Goal: Task Accomplishment & Management: Complete application form

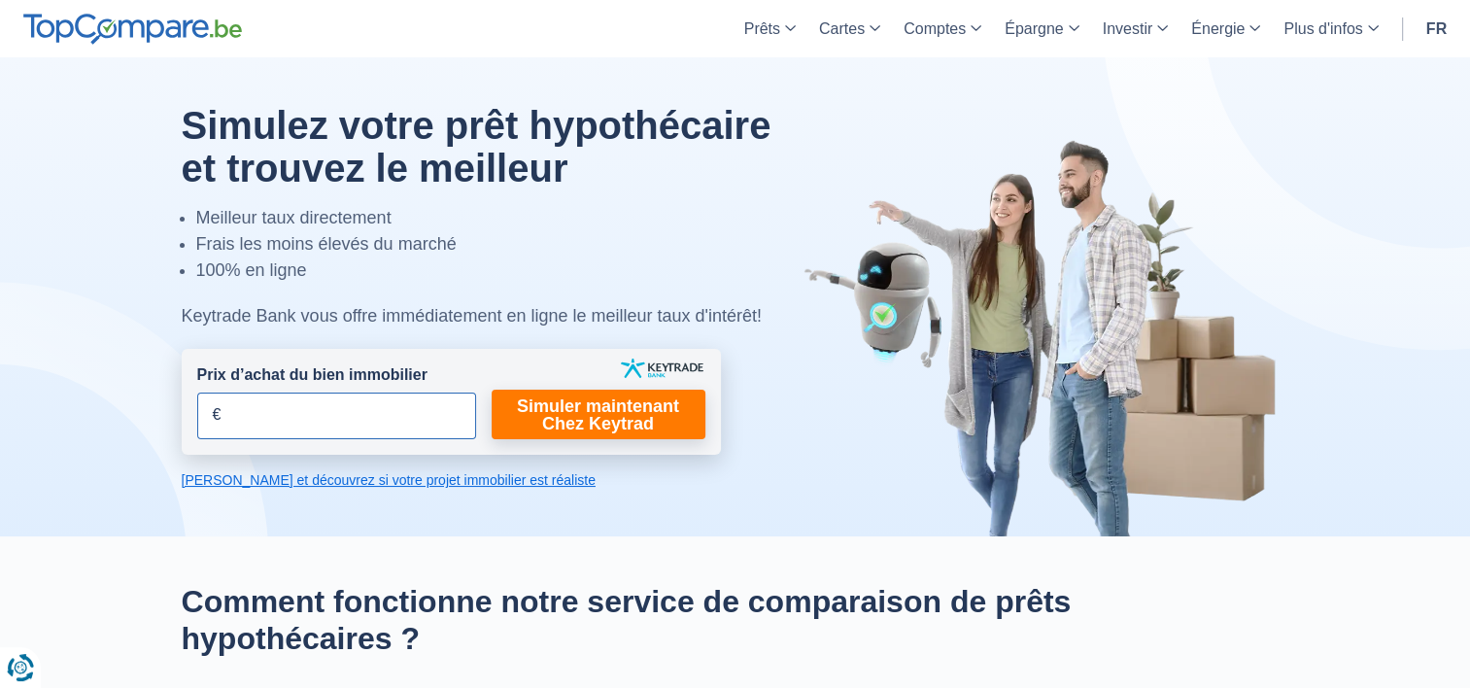
click at [320, 434] on input "Prix d’achat du bien immobilier" at bounding box center [336, 415] width 279 height 47
type input "360.000"
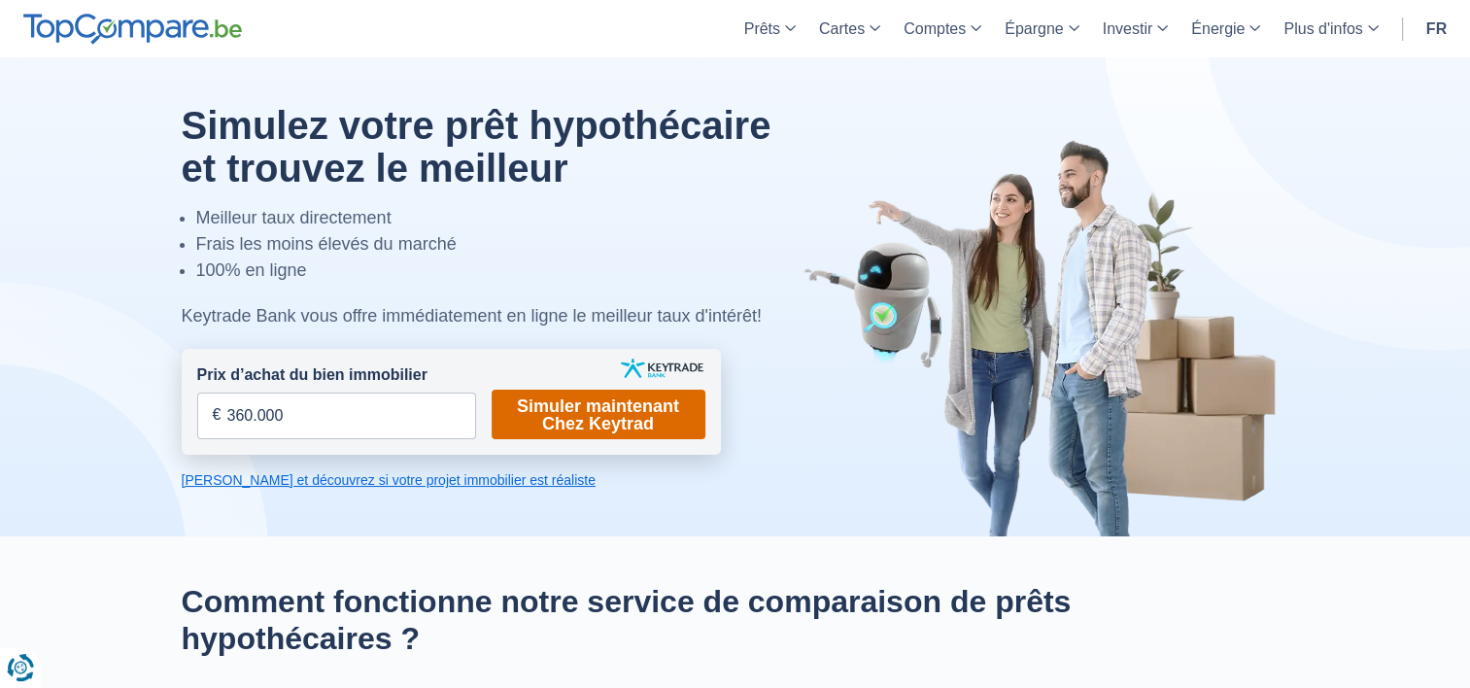
click at [559, 419] on link "Simuler maintenant Chez Keytrad" at bounding box center [599, 415] width 214 height 50
click at [592, 412] on link "Simuler maintenant Chez Keytrad" at bounding box center [599, 415] width 214 height 50
click at [468, 481] on link "Calculez et découvrez si votre projet immobilier est réaliste" at bounding box center [451, 479] width 539 height 19
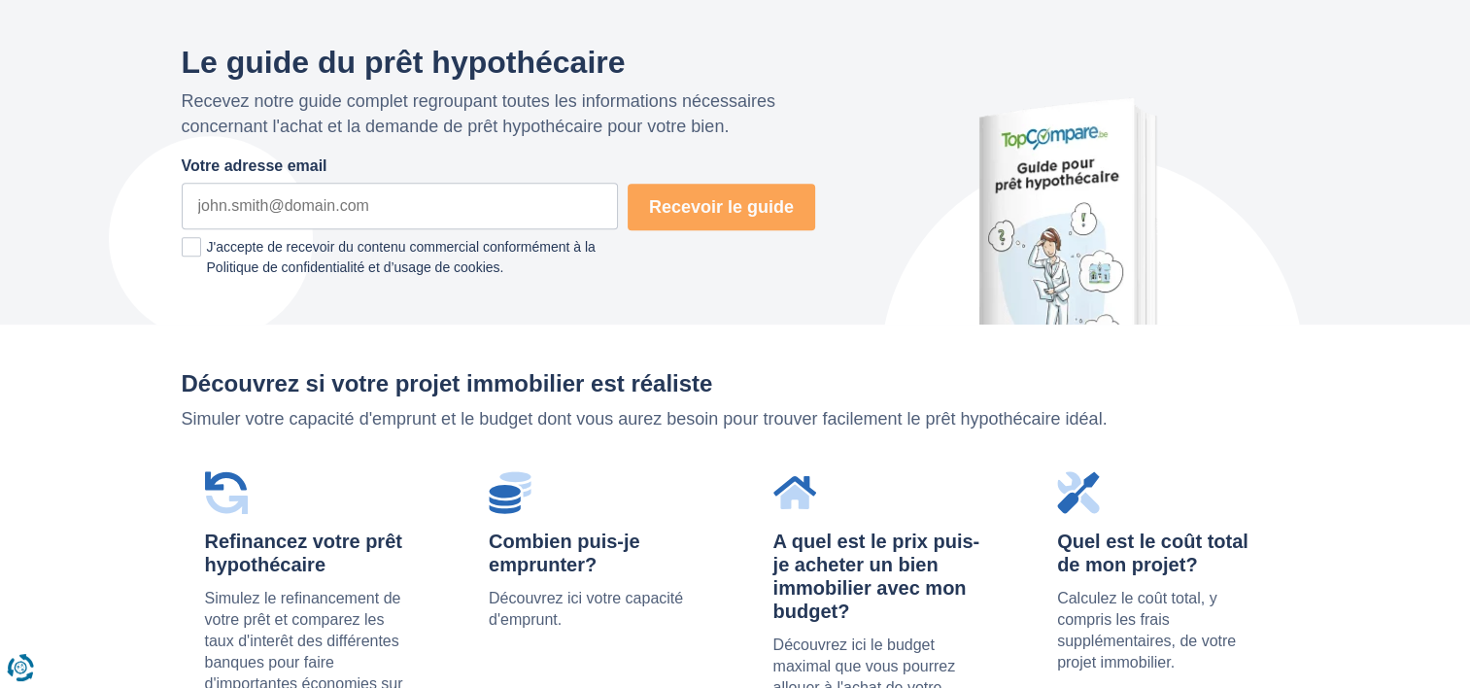
scroll to position [1377, 0]
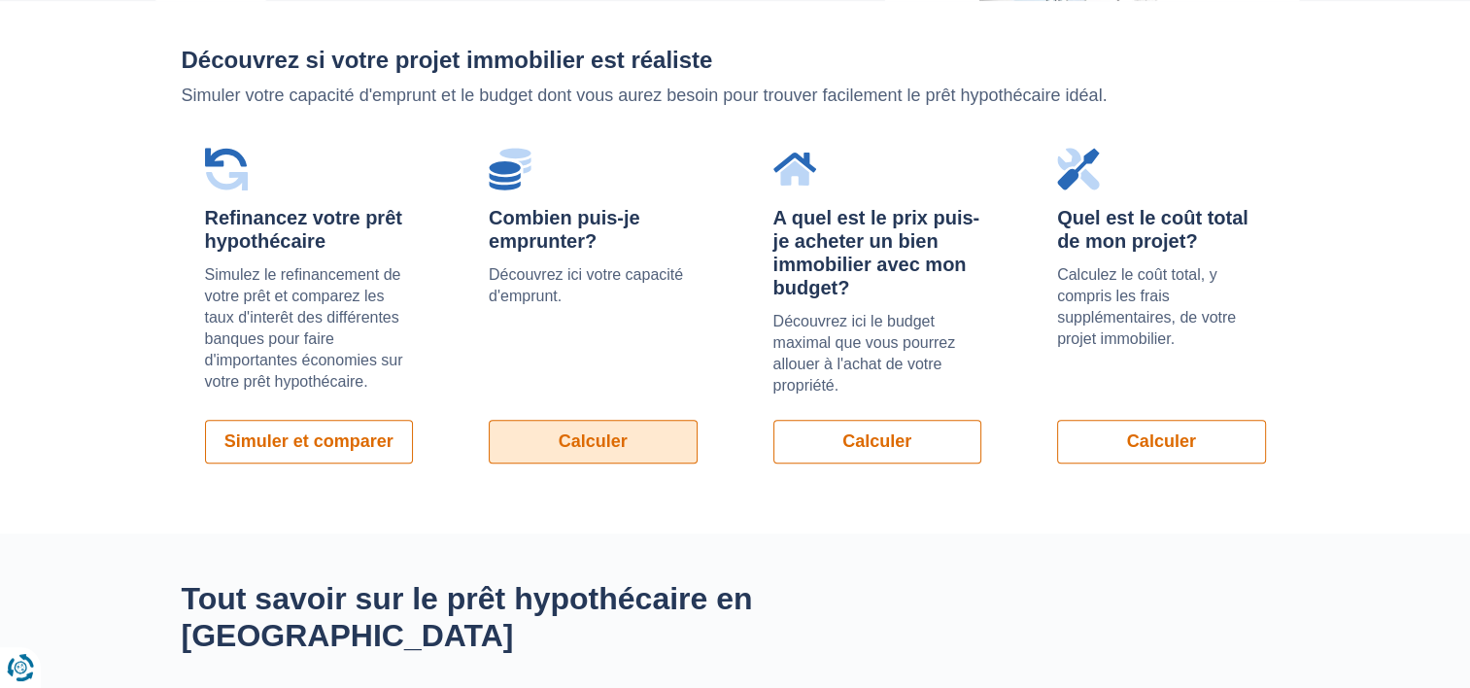
click at [565, 440] on link "Calculer" at bounding box center [593, 442] width 209 height 44
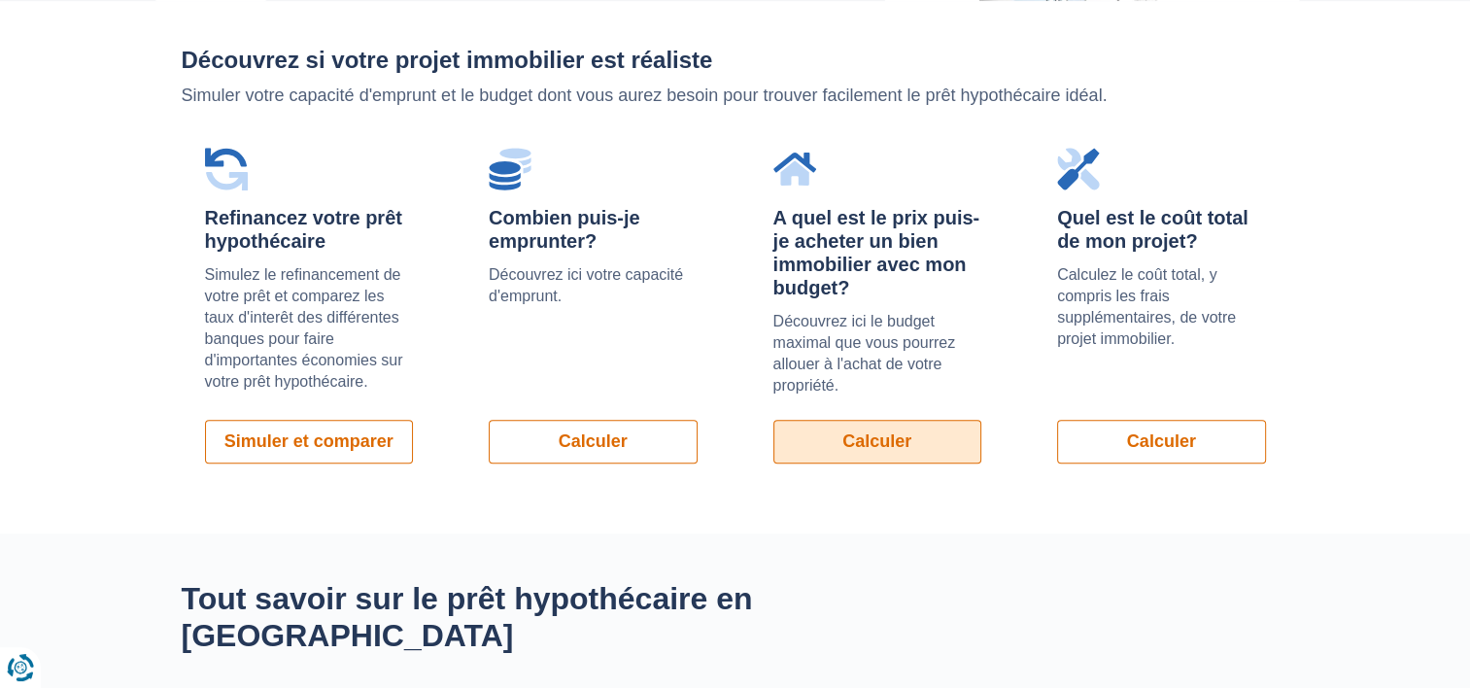
click at [869, 439] on link "Calculer" at bounding box center [877, 442] width 209 height 44
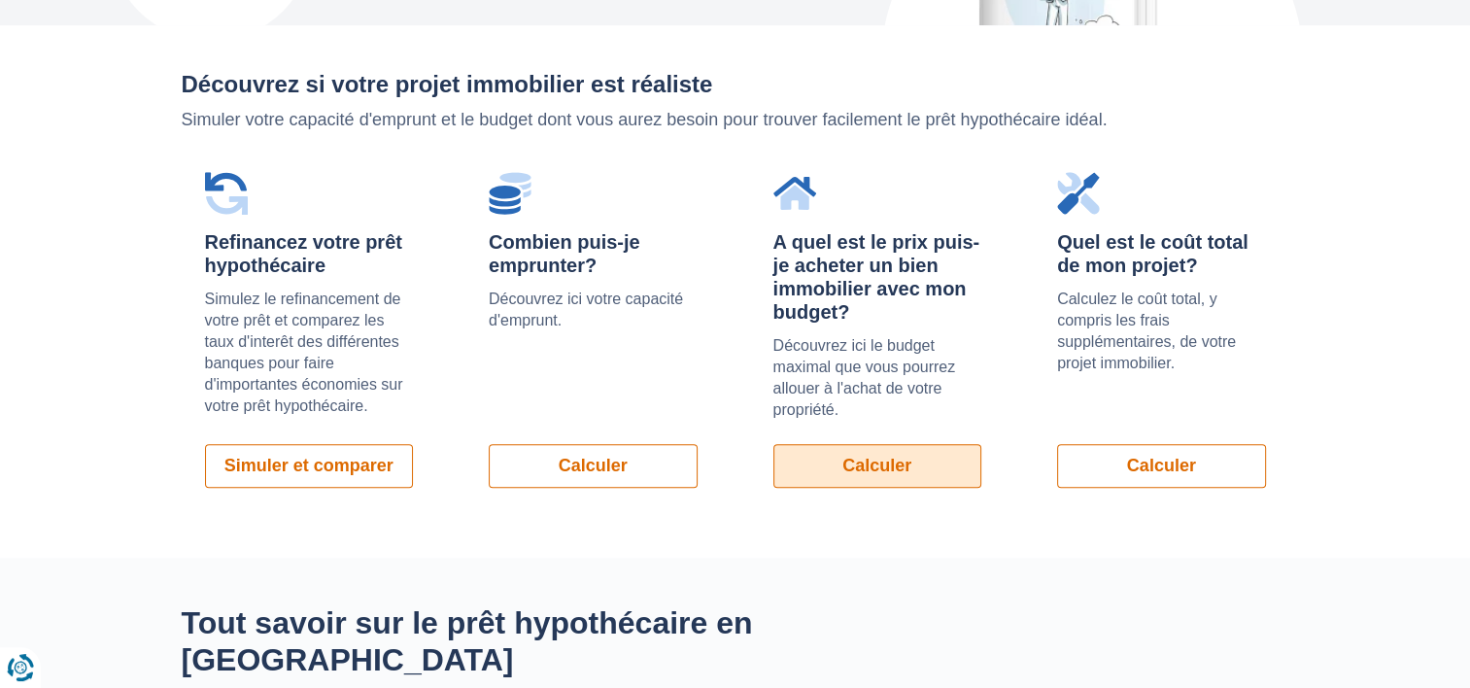
scroll to position [1360, 0]
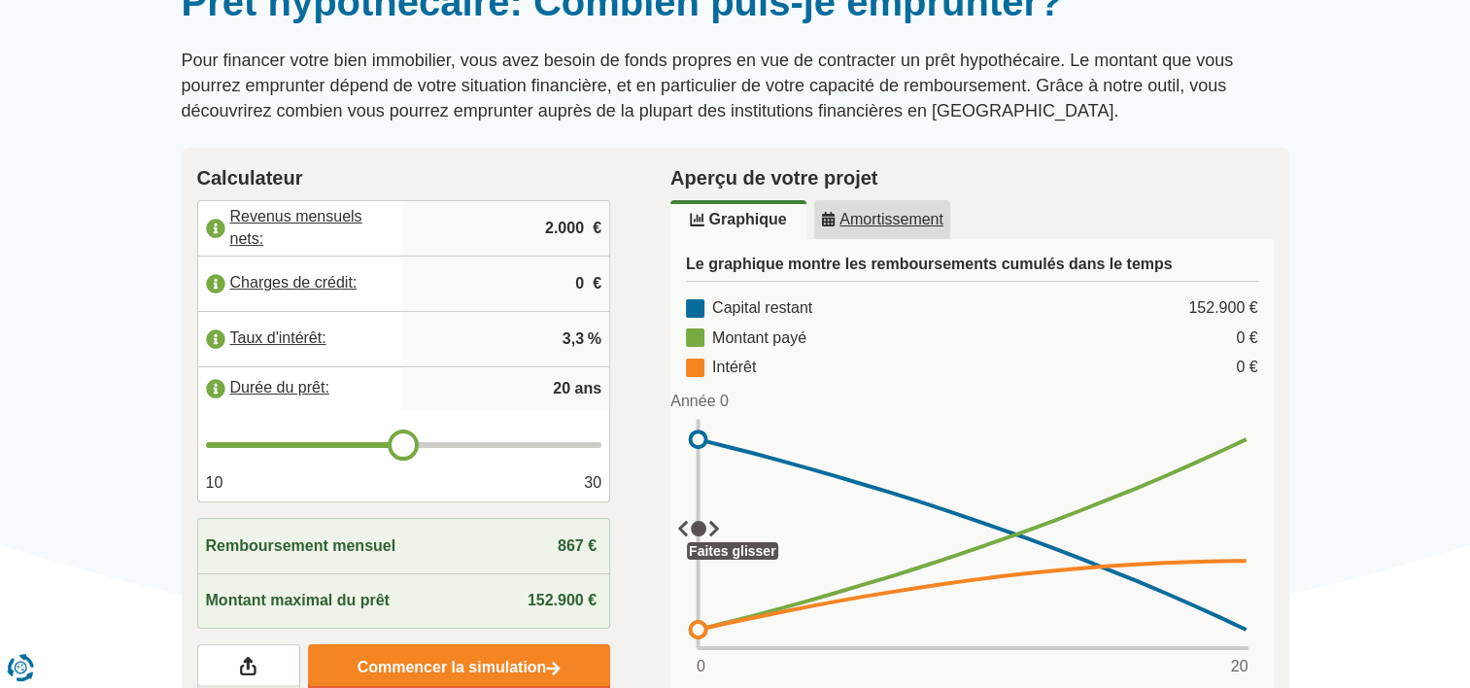
scroll to position [194, 0]
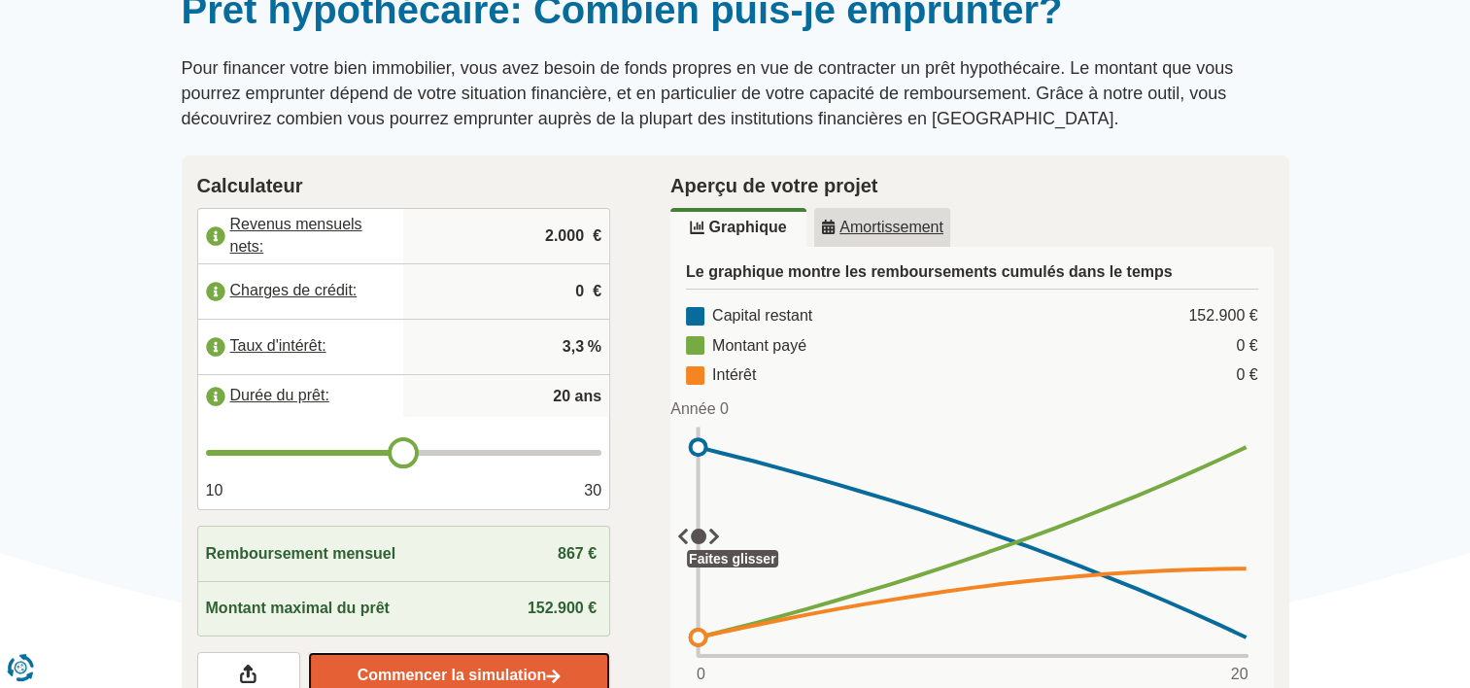
click at [489, 671] on link "Commencer la simulation" at bounding box center [459, 675] width 302 height 47
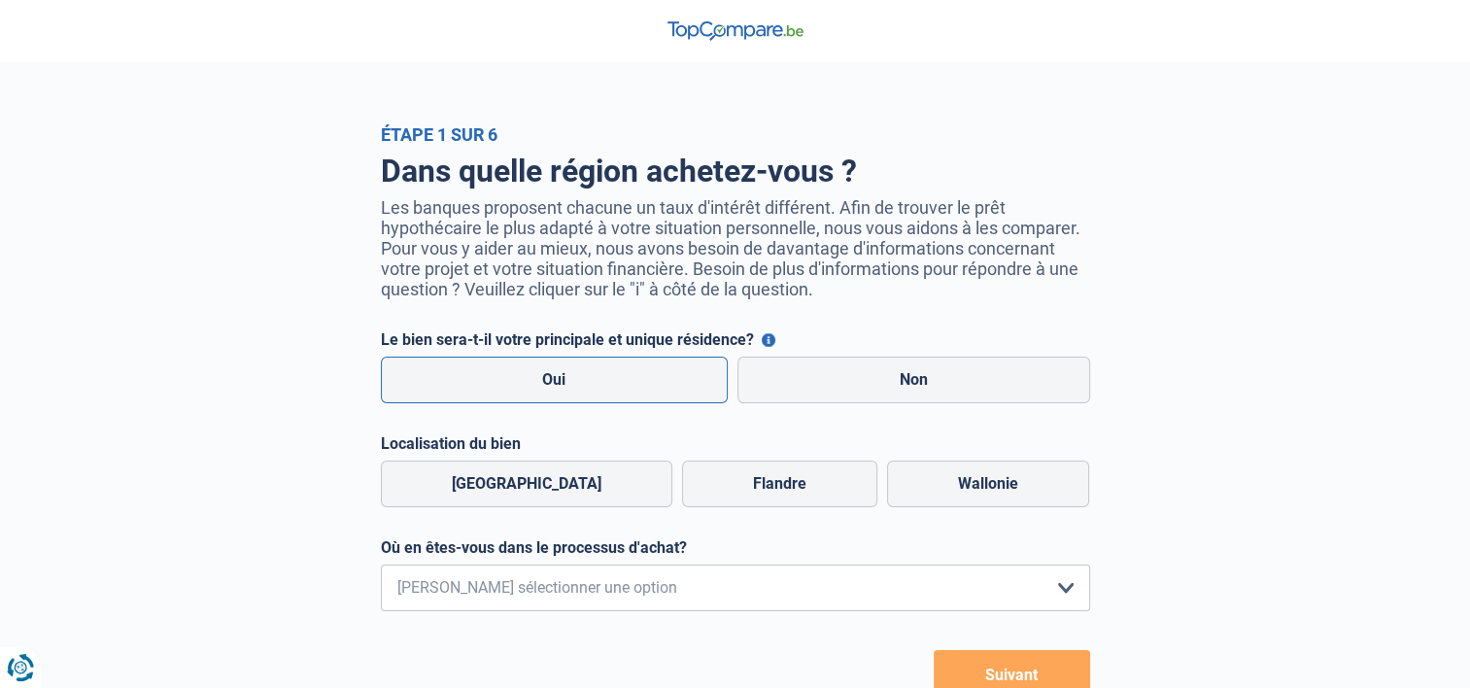
click at [576, 388] on label "Oui" at bounding box center [555, 380] width 348 height 47
click at [576, 388] on input "Oui" at bounding box center [555, 380] width 348 height 47
radio input "true"
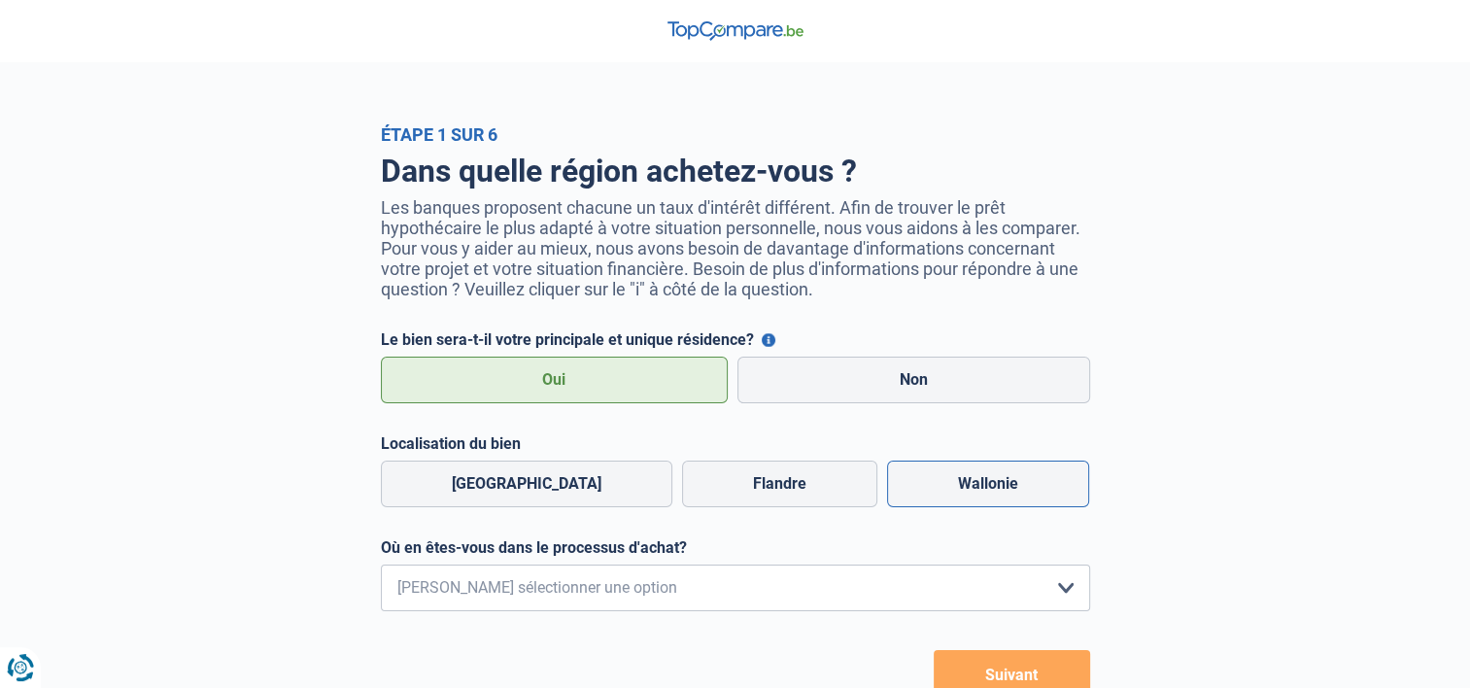
click at [964, 490] on label "Wallonie" at bounding box center [988, 483] width 202 height 47
click at [964, 490] on input "Wallonie" at bounding box center [988, 483] width 202 height 47
radio input "true"
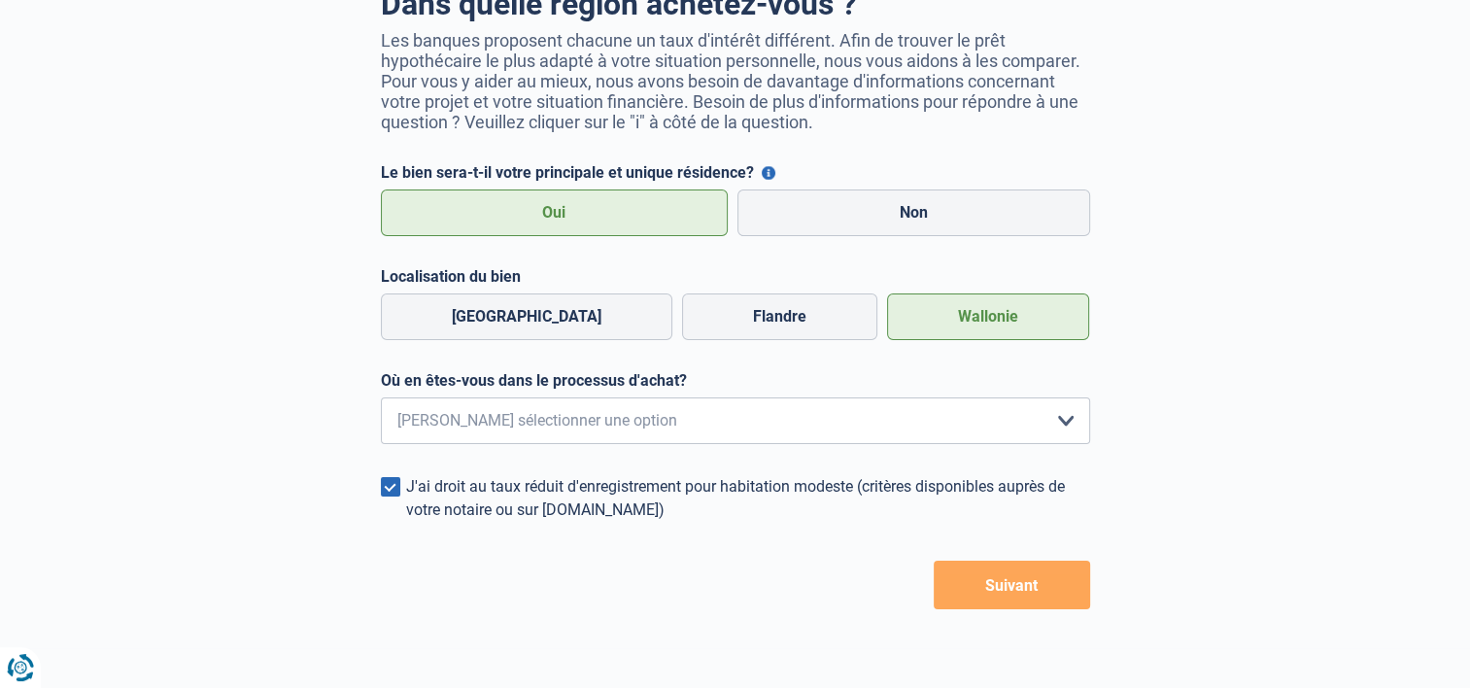
scroll to position [194, 0]
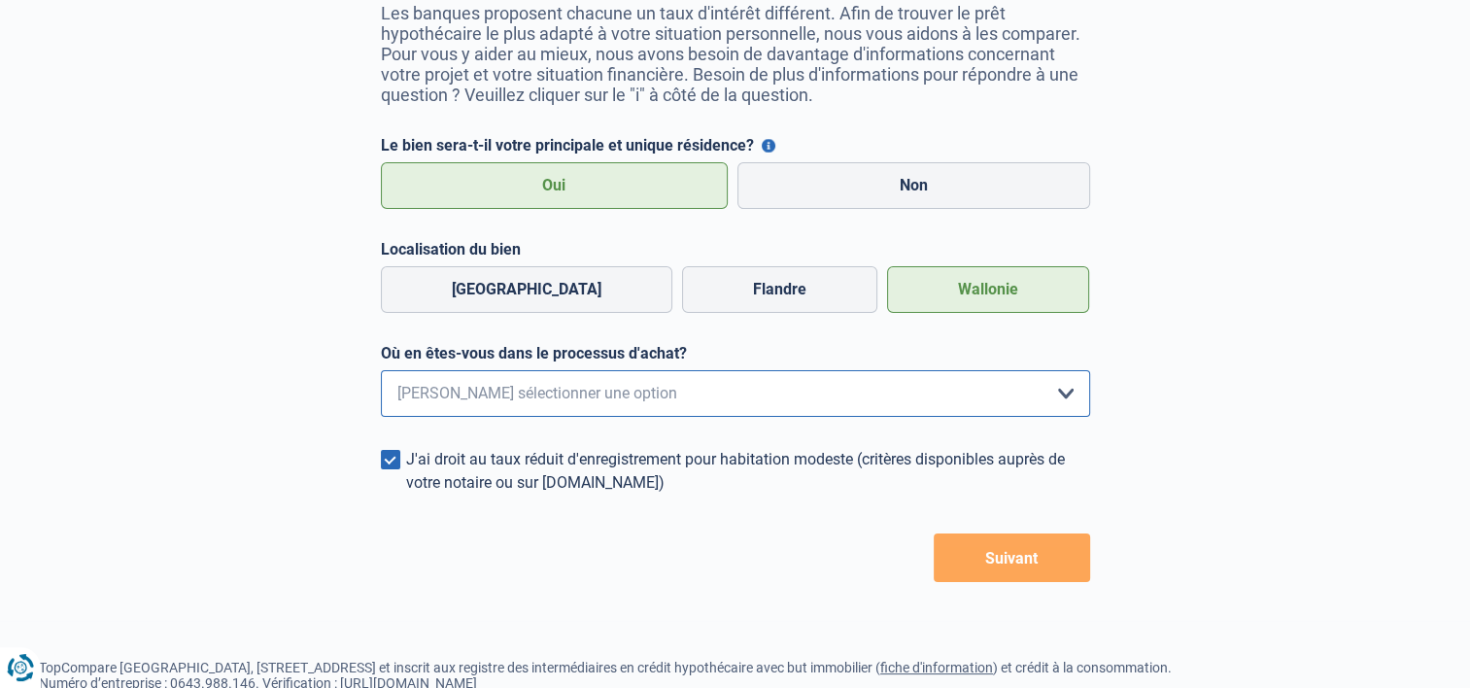
click at [528, 403] on select "Je me renseigne juste car je n'ai pas de projet d'achat concret actuellement Je…" at bounding box center [735, 393] width 709 height 47
select select "1a"
click at [381, 374] on select "Je me renseigne juste car je n'ai pas de projet d'achat concret actuellement Je…" at bounding box center [735, 393] width 709 height 47
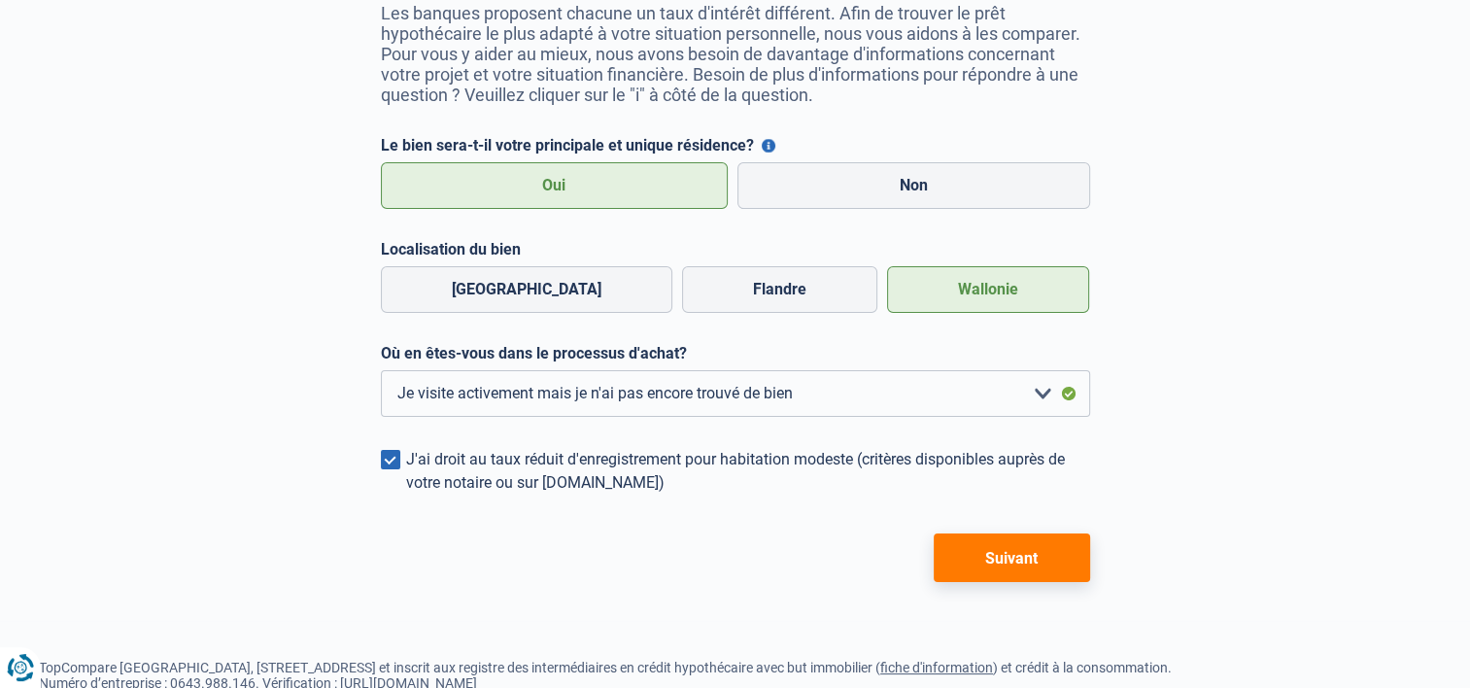
click at [391, 466] on span at bounding box center [390, 459] width 19 height 19
click at [406, 494] on input "J'ai droit au taux réduit d'enregistrement pour habitation modeste (critères di…" at bounding box center [406, 494] width 0 height 0
click at [973, 565] on button "Suivant" at bounding box center [1012, 557] width 156 height 49
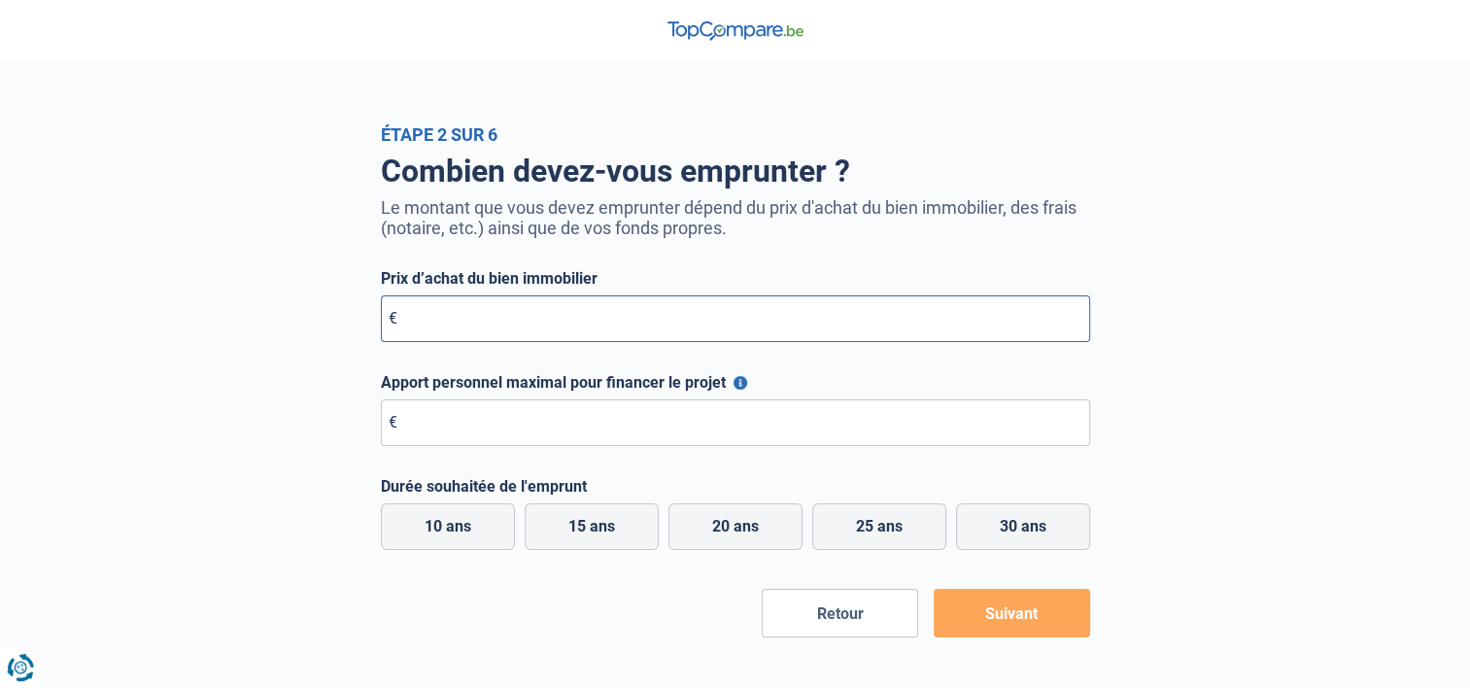
click at [437, 313] on input "Prix d’achat du bien immobilier" at bounding box center [735, 318] width 709 height 47
type input "360.000"
click at [460, 425] on input "Apport personnel maximal pour financer le projet" at bounding box center [735, 422] width 709 height 47
type input "180.000"
click at [562, 524] on label "15 ans" at bounding box center [592, 526] width 134 height 47
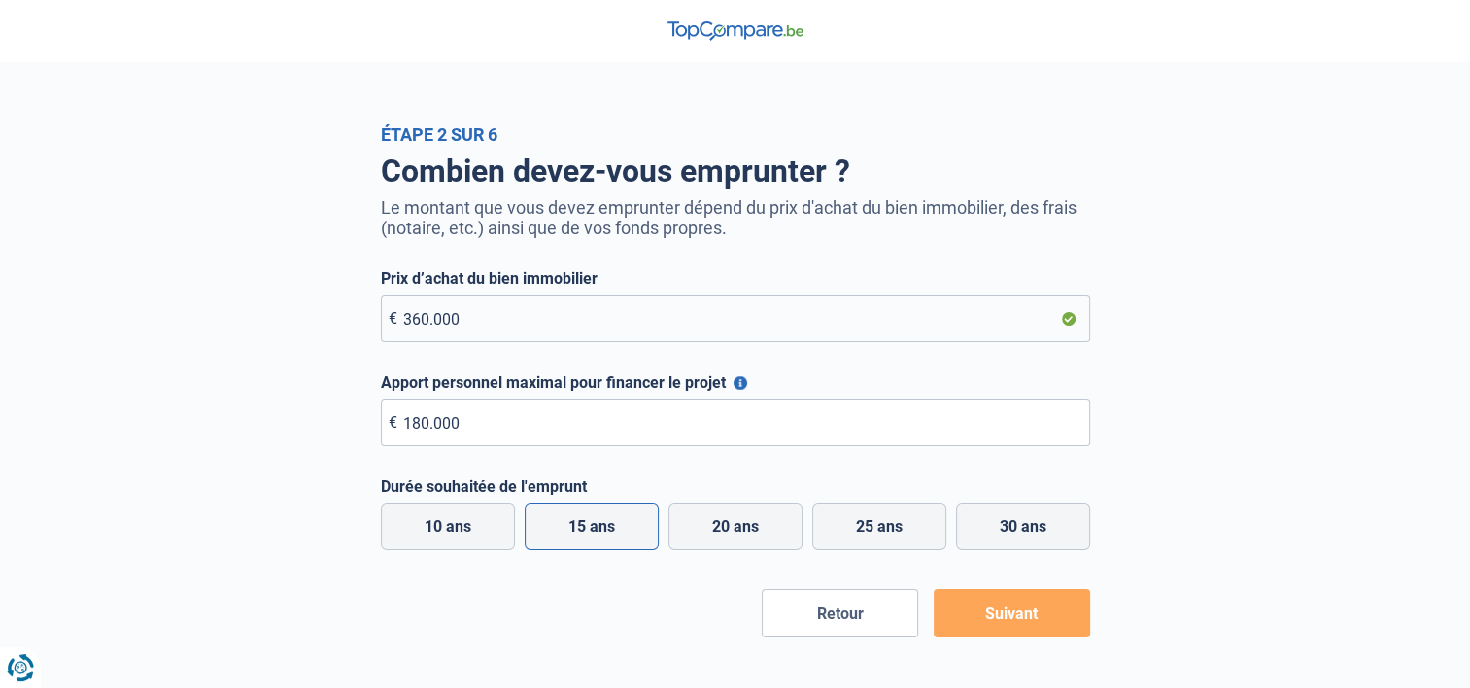
click at [562, 524] on input "15 ans" at bounding box center [592, 526] width 134 height 47
radio input "true"
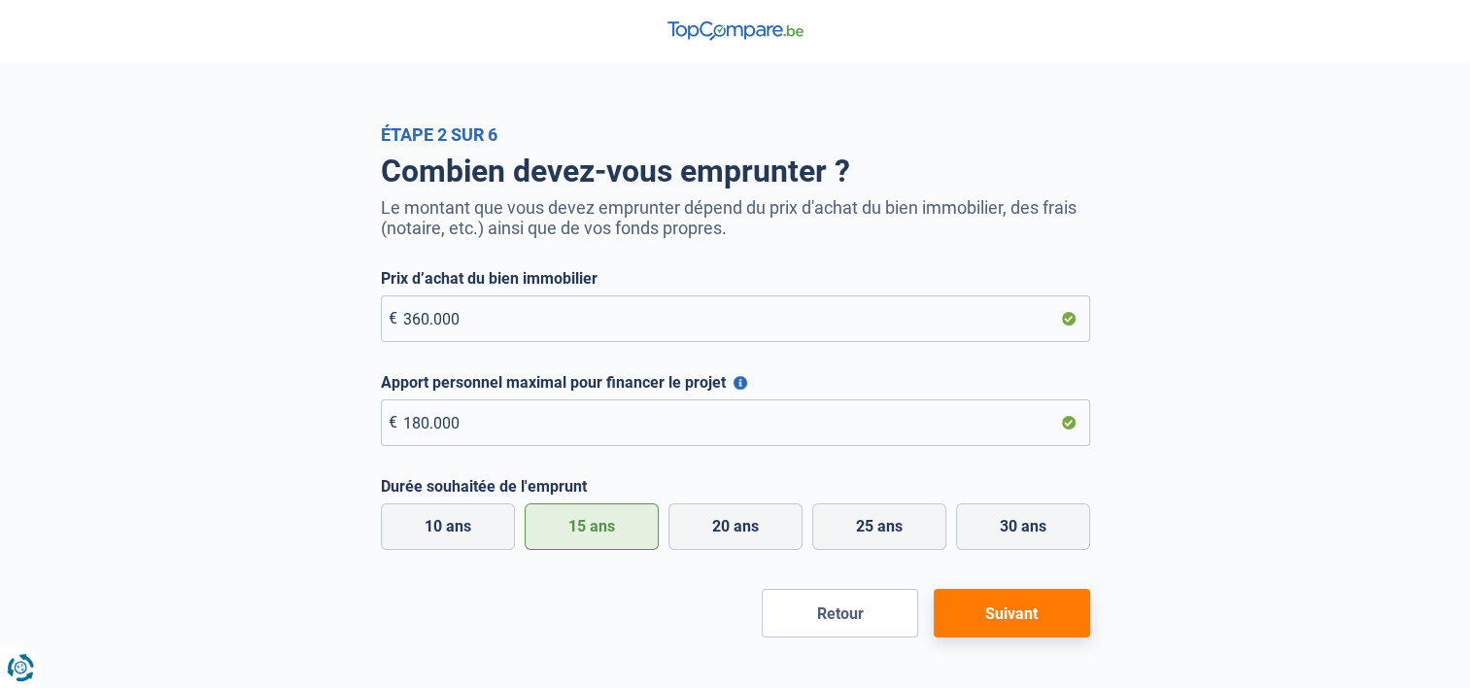
click at [985, 618] on button "Suivant" at bounding box center [1012, 613] width 156 height 49
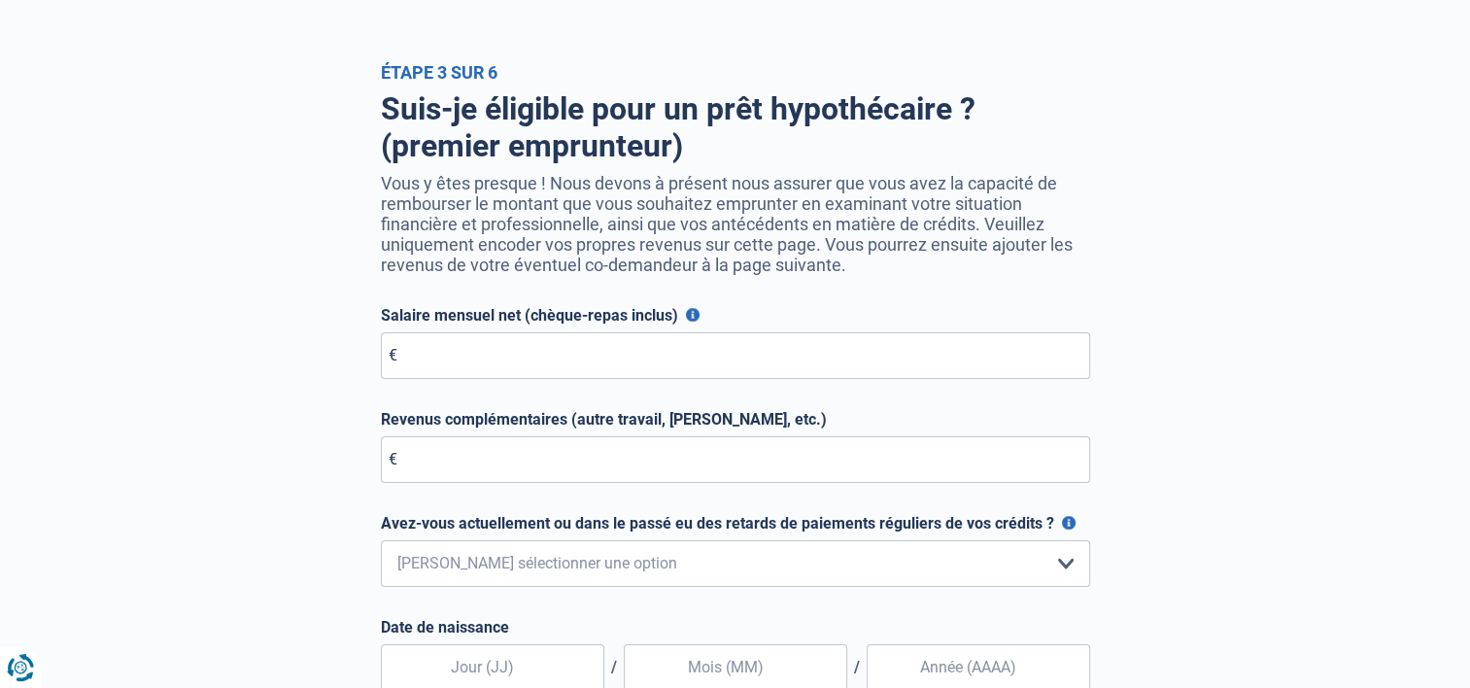
scroll to position [97, 0]
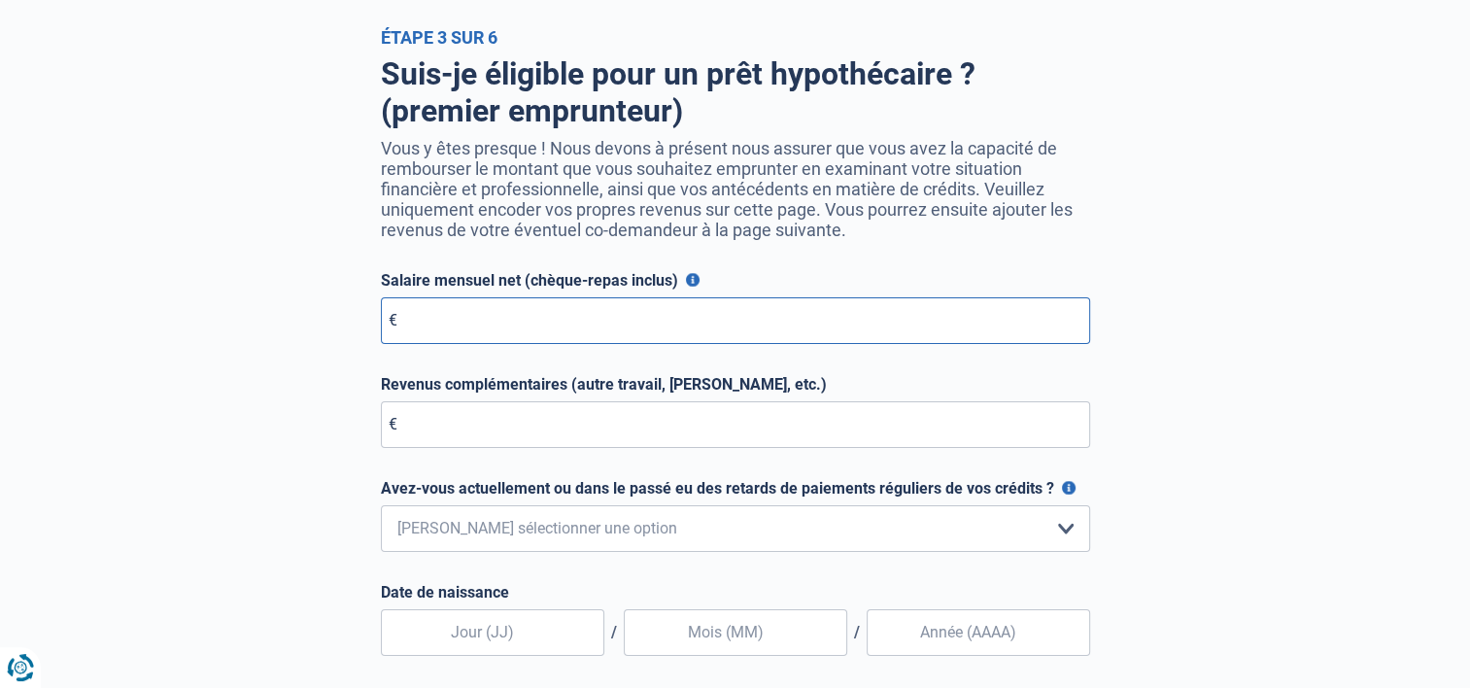
click at [491, 330] on input "Salaire mensuel net (chèque-repas inclus)" at bounding box center [735, 320] width 709 height 47
type input "4.100"
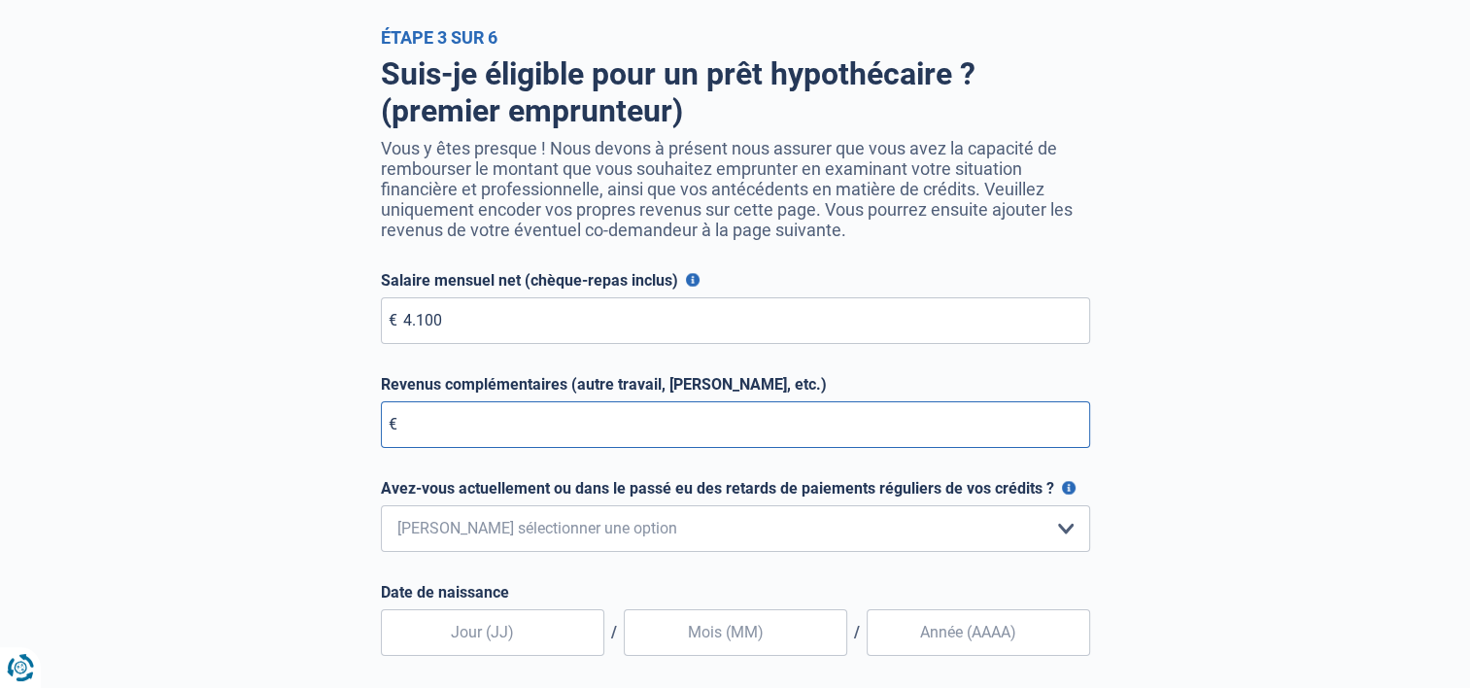
click at [492, 431] on input "Revenus complémentaires (autre travail, loyer, etc.)" at bounding box center [735, 424] width 709 height 47
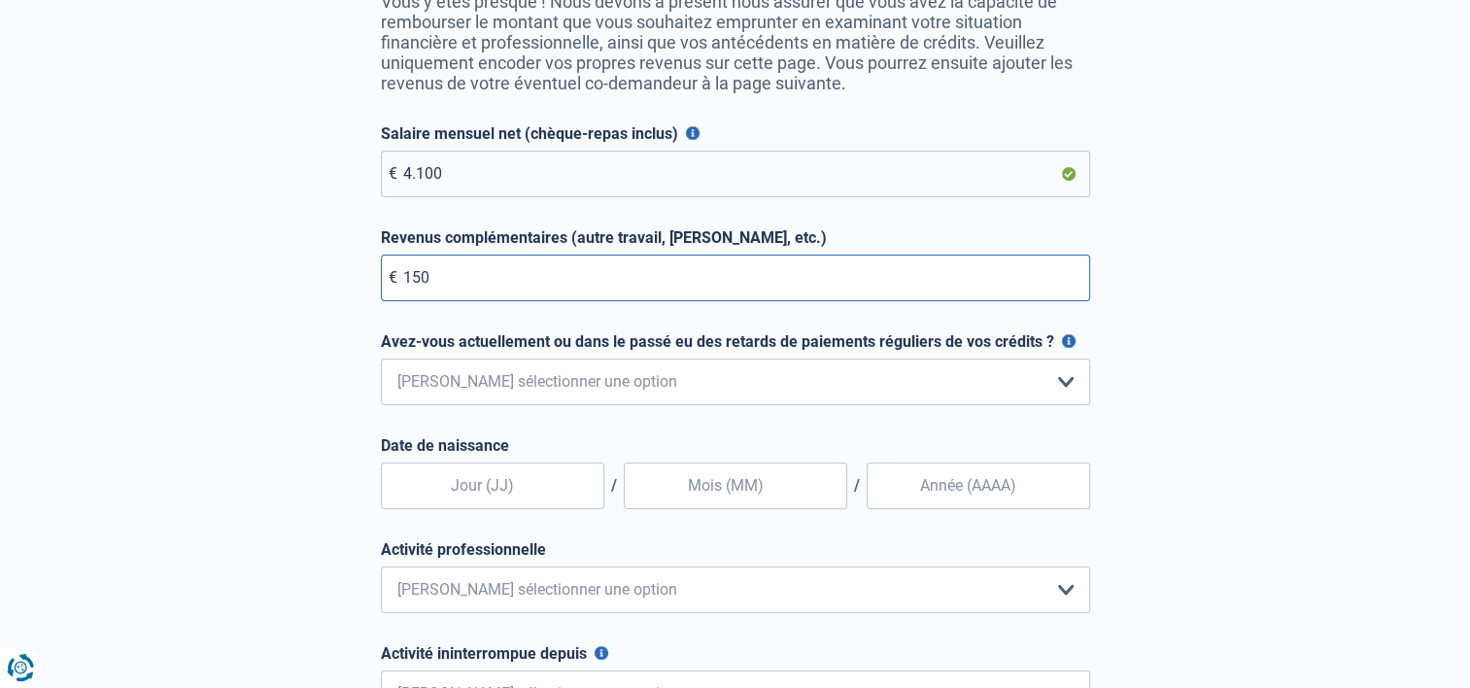
scroll to position [291, 0]
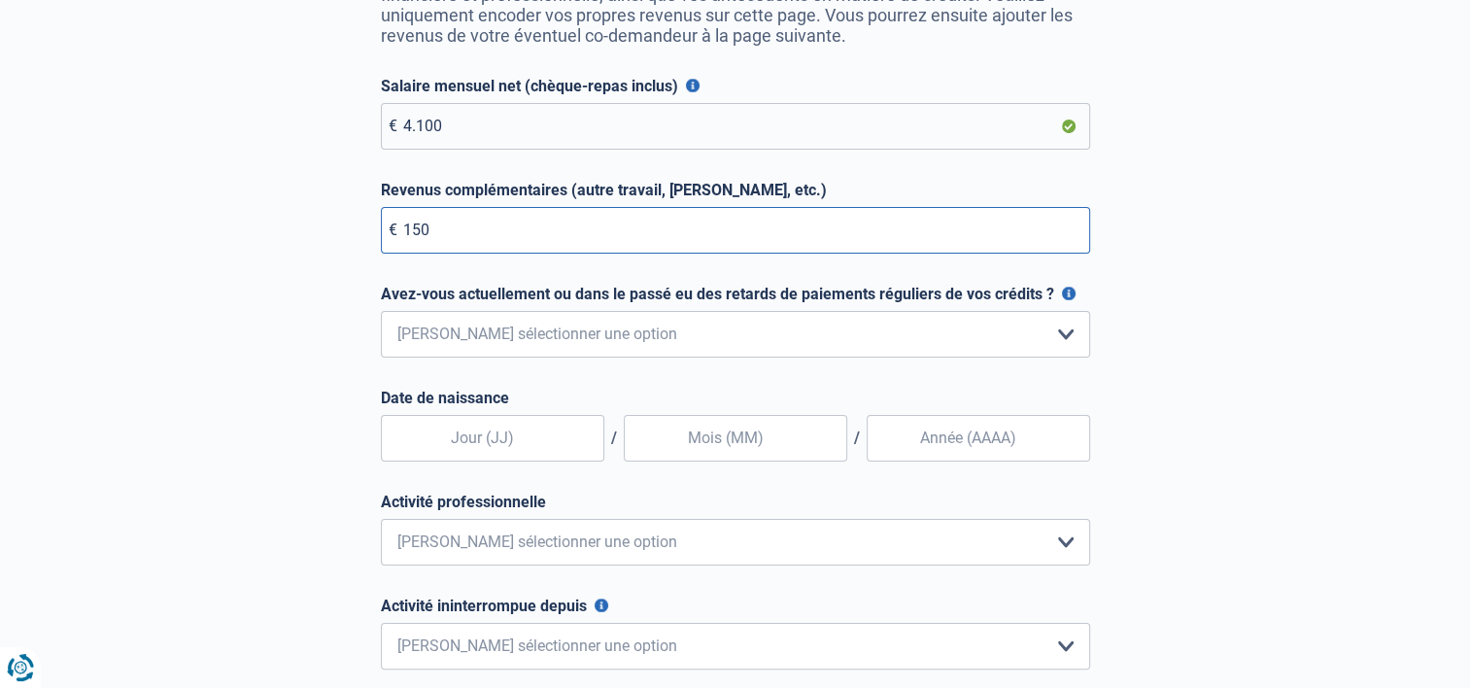
type input "150"
click at [525, 339] on select "Non, jamais Oui mais j'ai tout remboursé il y a moins d'un an Oui mais cela fai…" at bounding box center [735, 334] width 709 height 47
select select "0"
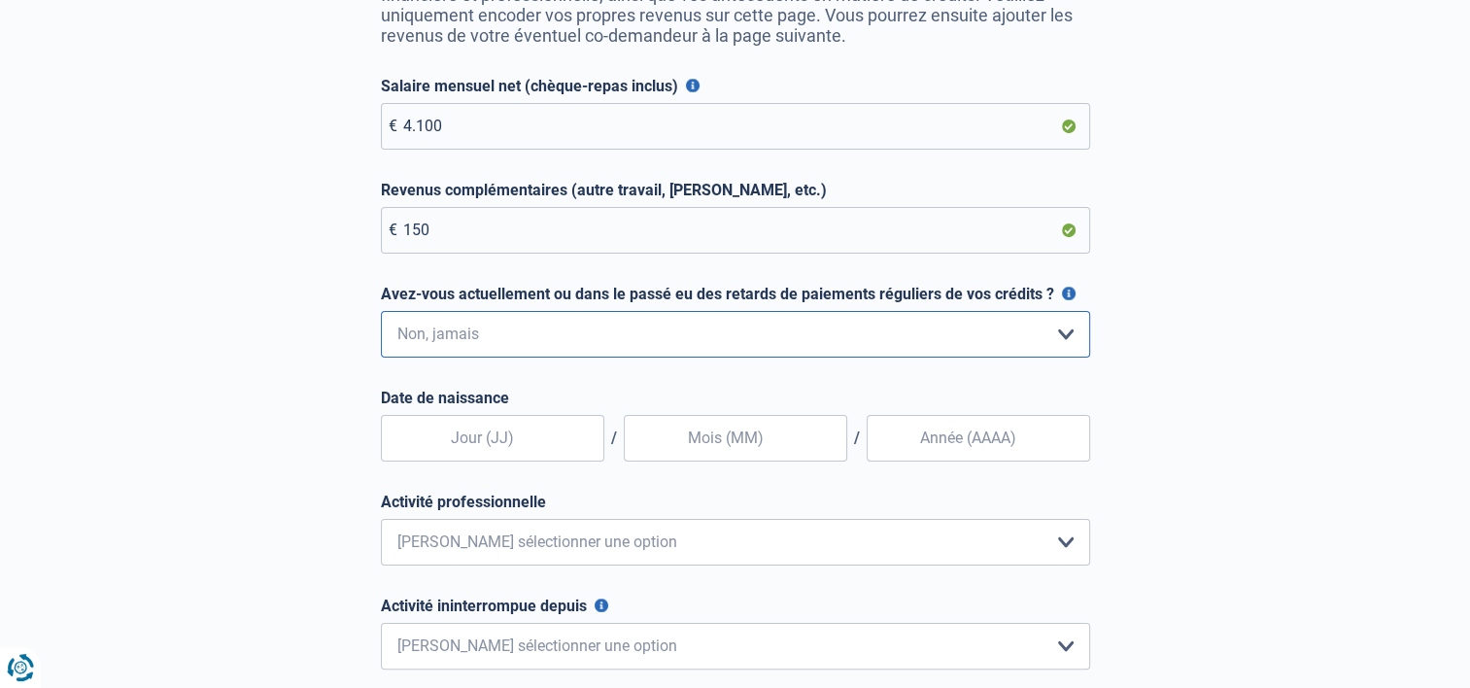
click at [381, 315] on select "Non, jamais Oui mais j'ai tout remboursé il y a moins d'un an Oui mais cela fai…" at bounding box center [735, 334] width 709 height 47
click at [441, 451] on input "text" at bounding box center [492, 438] width 223 height 47
type input "18"
type input "09"
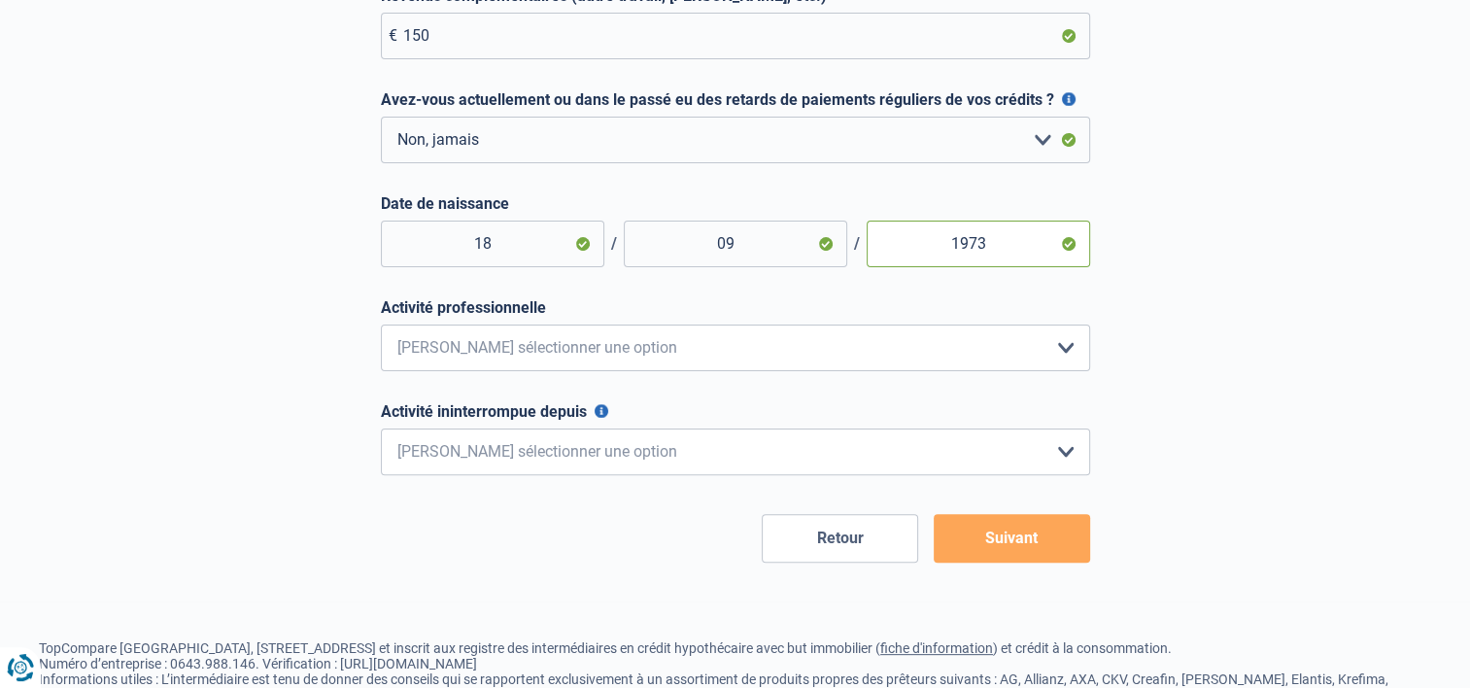
type input "1973"
click at [507, 339] on select "Employé privé Ouvrier Fonctionnaire Indépendant Dirigeant d'entreprise Pensionn…" at bounding box center [735, 347] width 709 height 47
click at [381, 328] on select "Employé privé Ouvrier Fonctionnaire Indépendant Dirigeant d'entreprise Pensionn…" at bounding box center [735, 347] width 709 height 47
click at [528, 338] on select "Employé privé Ouvrier Fonctionnaire Indépendant Dirigeant d'entreprise Pensionn…" at bounding box center [735, 347] width 709 height 47
select select "official"
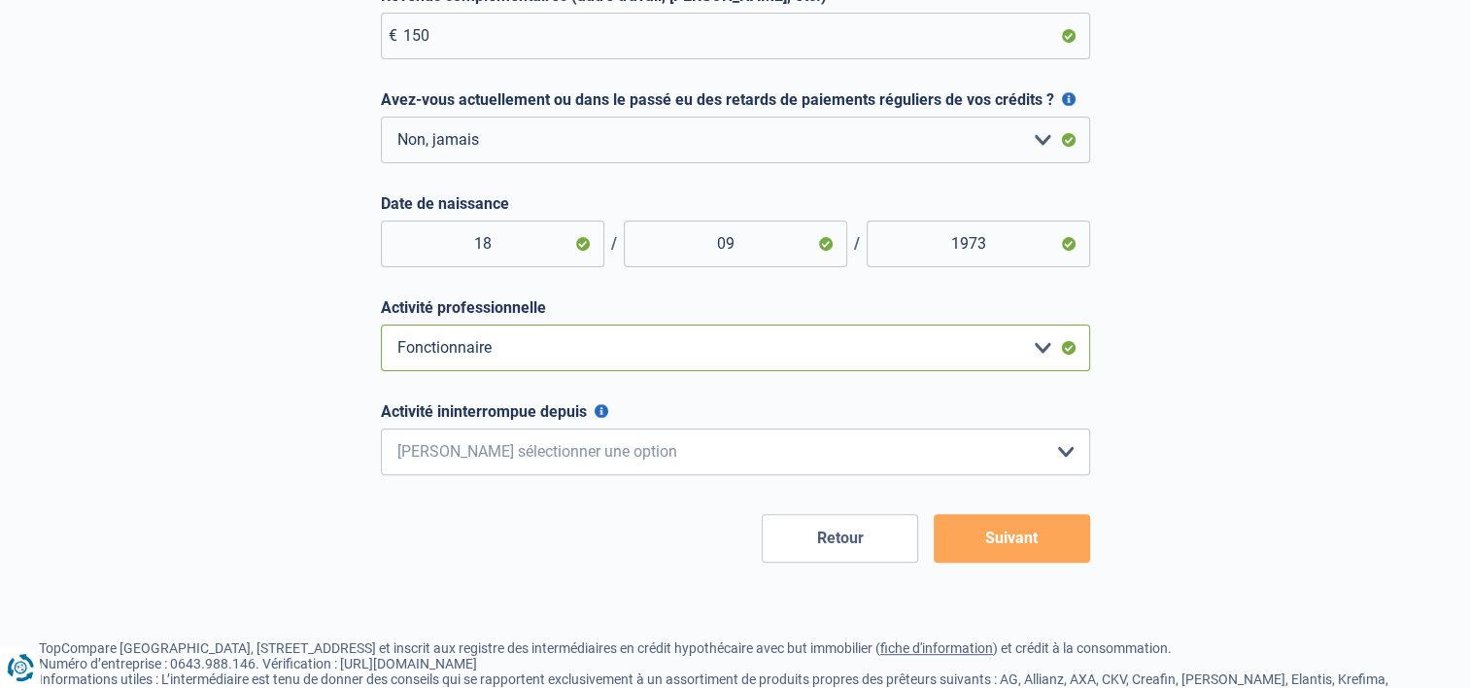
click at [381, 328] on select "Employé privé Ouvrier Fonctionnaire Indépendant Dirigeant d'entreprise Pensionn…" at bounding box center [735, 347] width 709 height 47
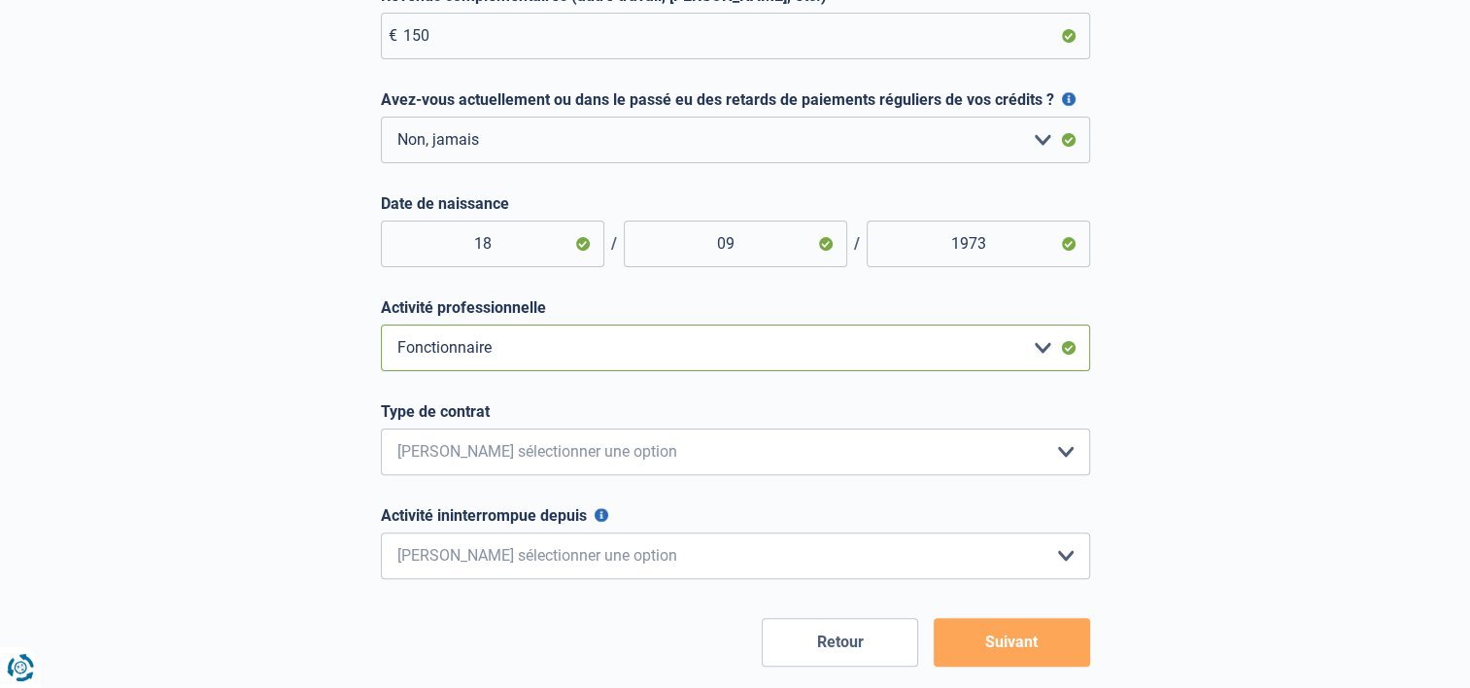
scroll to position [583, 0]
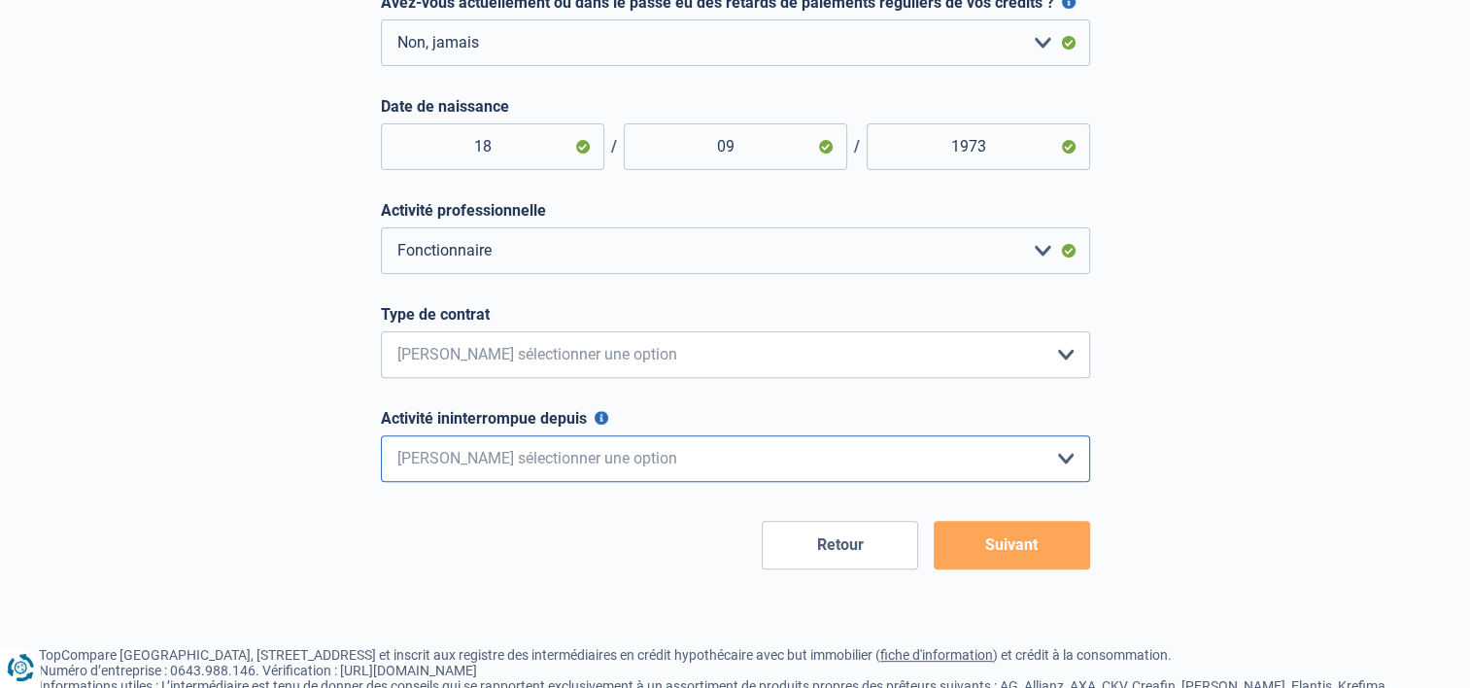
click at [556, 466] on select "< 6 mois 6 - 12 mois 12 - 24 mois 24 - 36 mois > 36 mois Veuillez sélectionner …" at bounding box center [735, 458] width 709 height 47
select select "more36"
click at [381, 439] on select "< 6 mois 6 - 12 mois 12 - 24 mois 24 - 36 mois > 36 mois Veuillez sélectionner …" at bounding box center [735, 458] width 709 height 47
click at [990, 559] on button "Suivant" at bounding box center [1012, 545] width 156 height 49
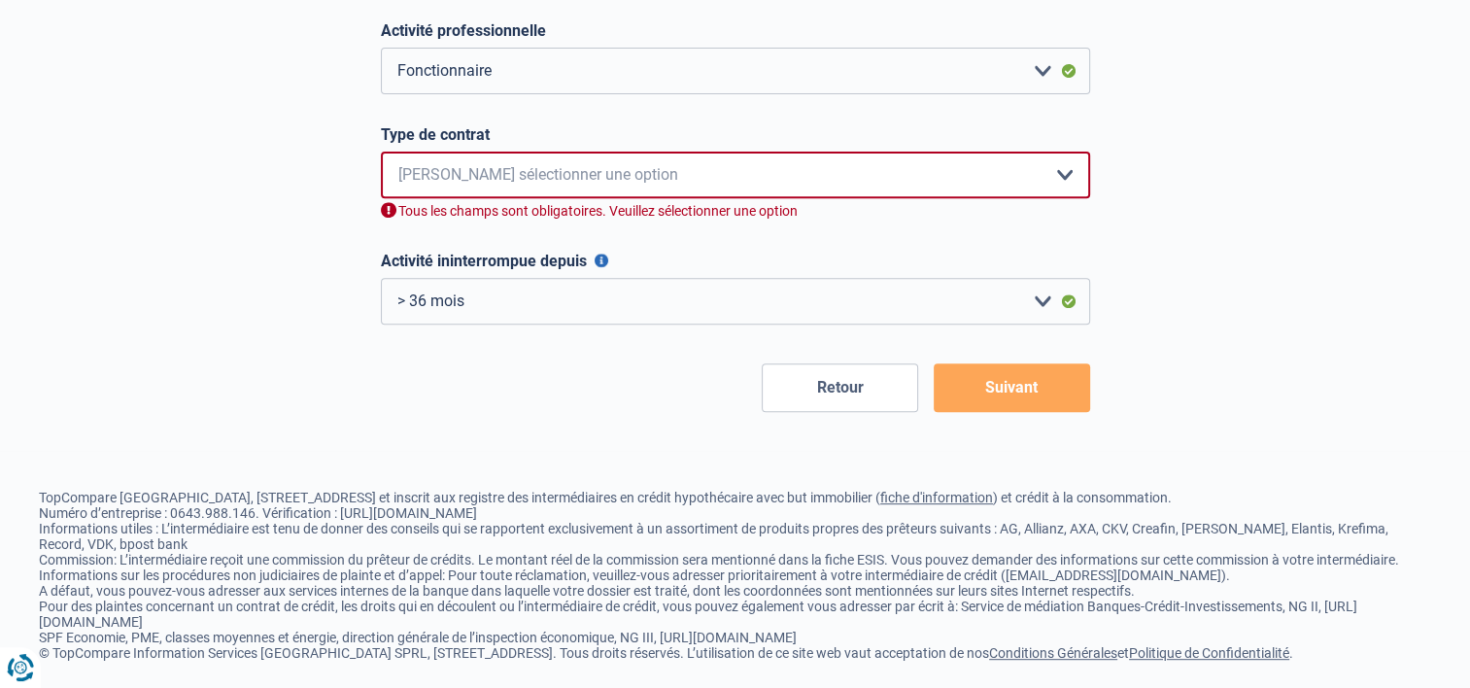
scroll to position [766, 0]
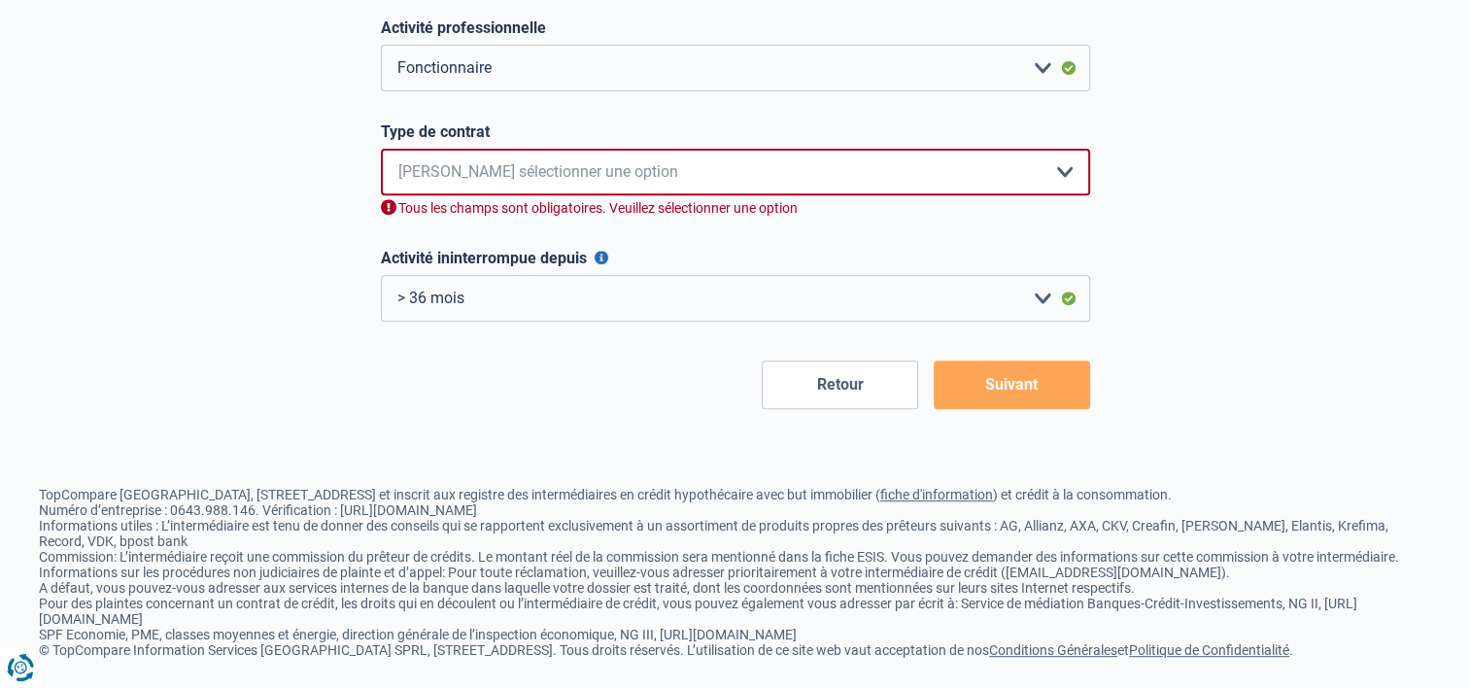
click at [593, 173] on select "Intérimaire Contrat à Durée Indéterminée Contrat à Durée Déterminée Veuillez sé…" at bounding box center [735, 172] width 709 height 47
select select "permanent"
click at [381, 153] on select "Intérimaire Contrat à Durée Indéterminée Contrat à Durée Déterminée Veuillez sé…" at bounding box center [735, 172] width 709 height 47
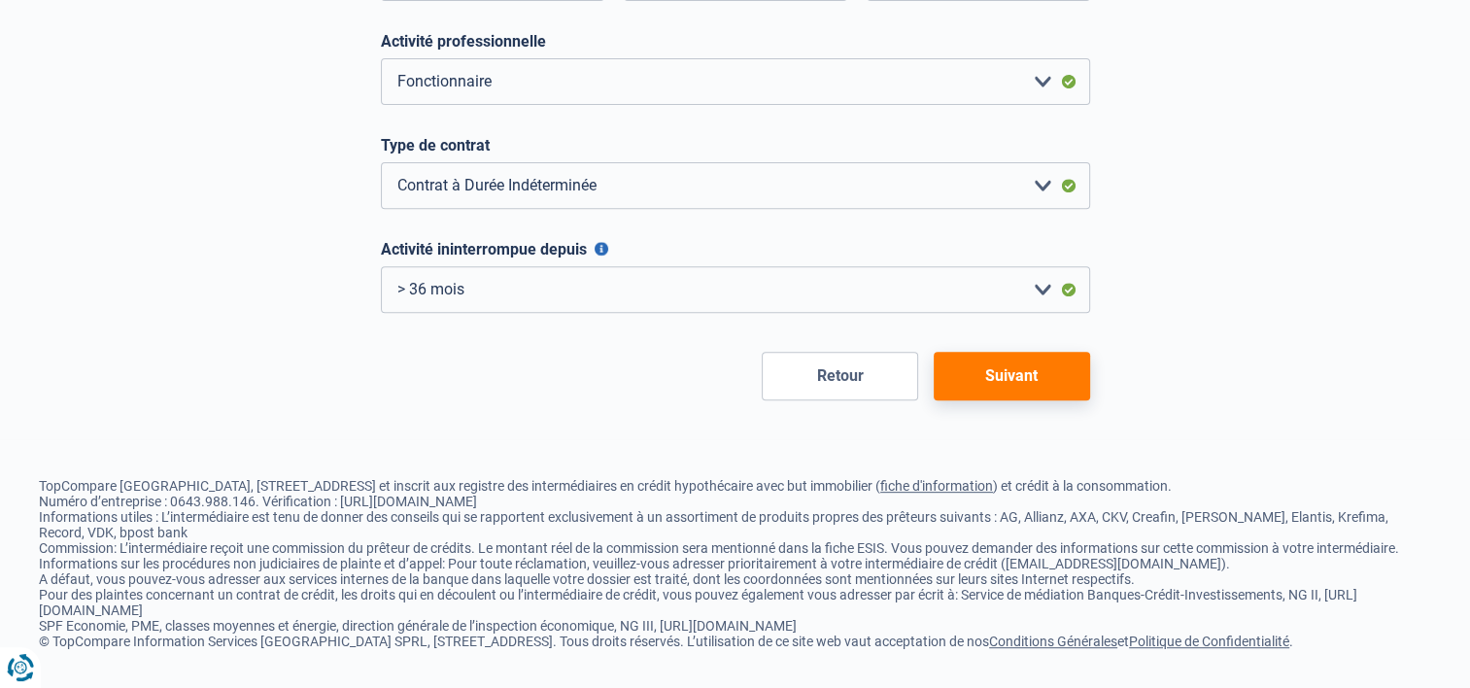
click at [1009, 377] on button "Suivant" at bounding box center [1012, 376] width 156 height 49
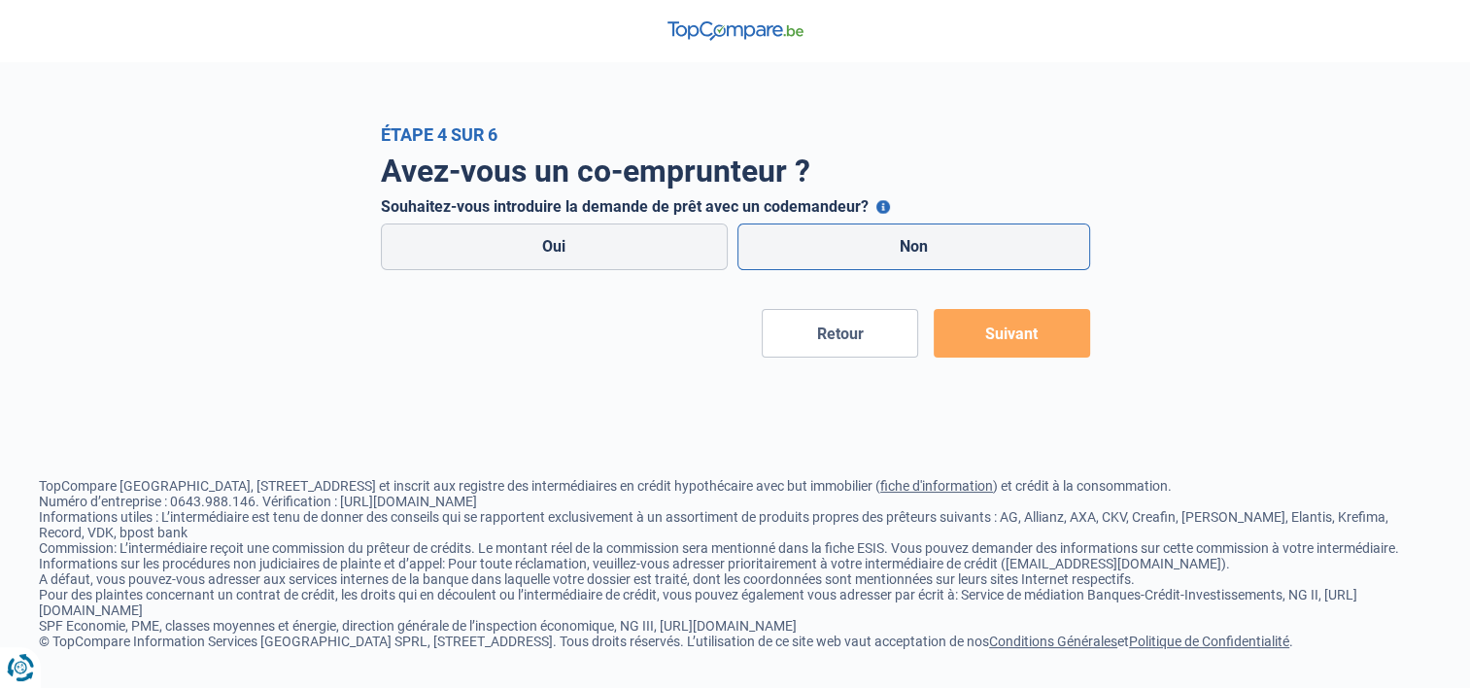
click at [857, 251] on label "Non" at bounding box center [913, 246] width 353 height 47
click at [857, 251] on input "Non" at bounding box center [913, 246] width 353 height 47
radio input "true"
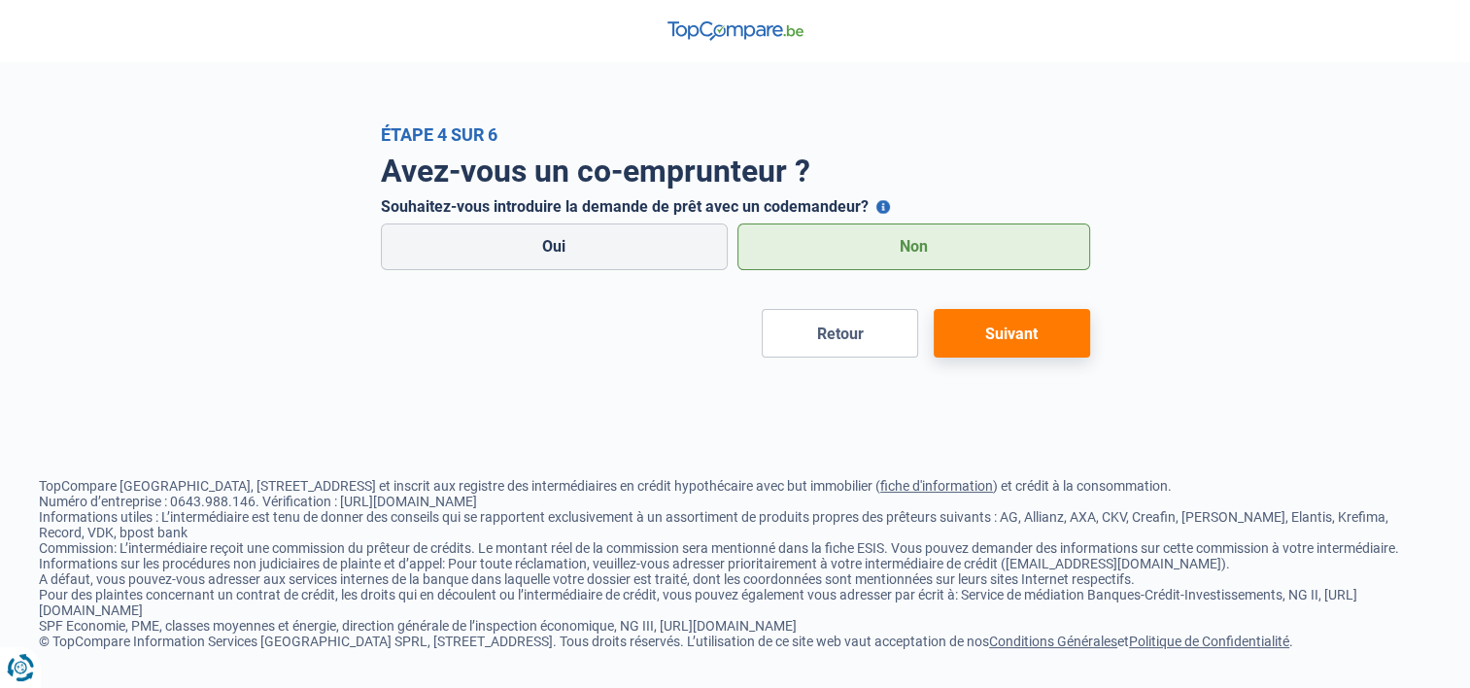
click at [1001, 342] on button "Suivant" at bounding box center [1012, 333] width 156 height 49
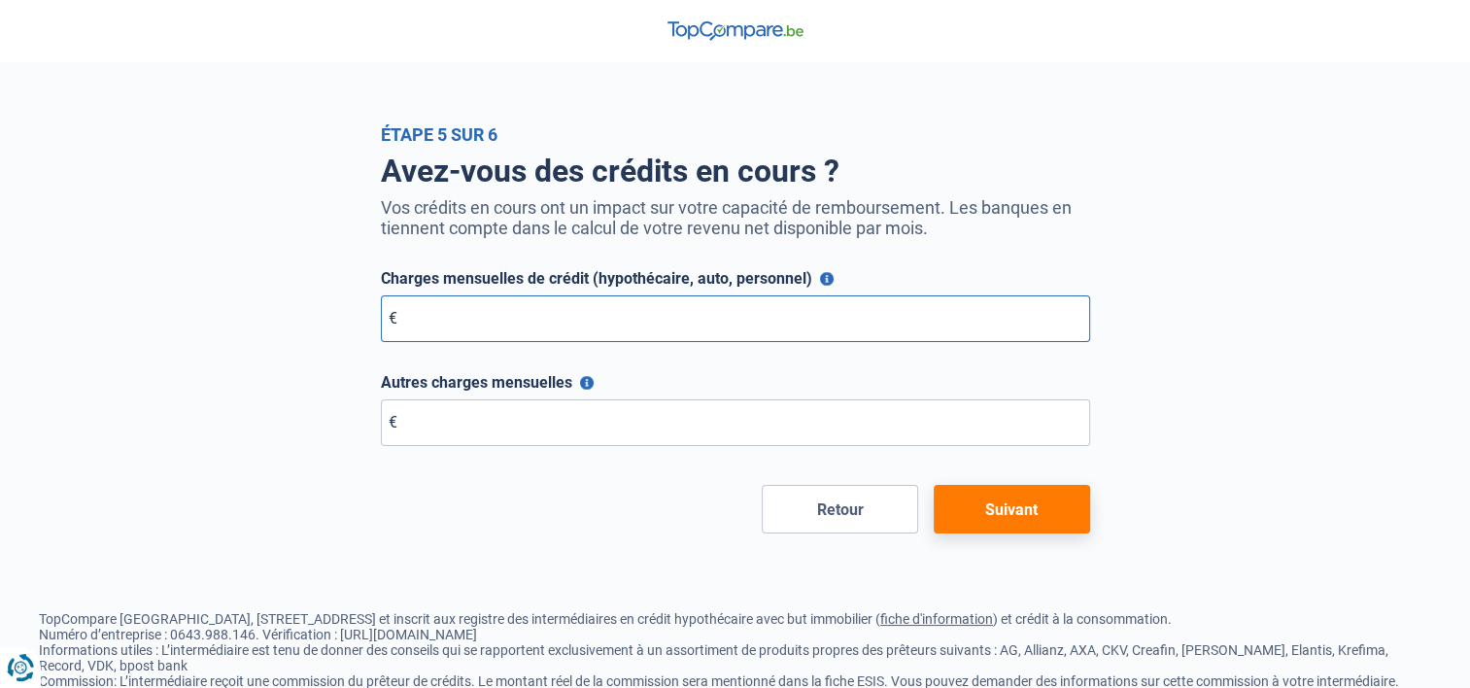
click at [531, 331] on input "Charges mensuelles de crédit (hypothécaire, auto, personnel)" at bounding box center [735, 318] width 709 height 47
type input "350"
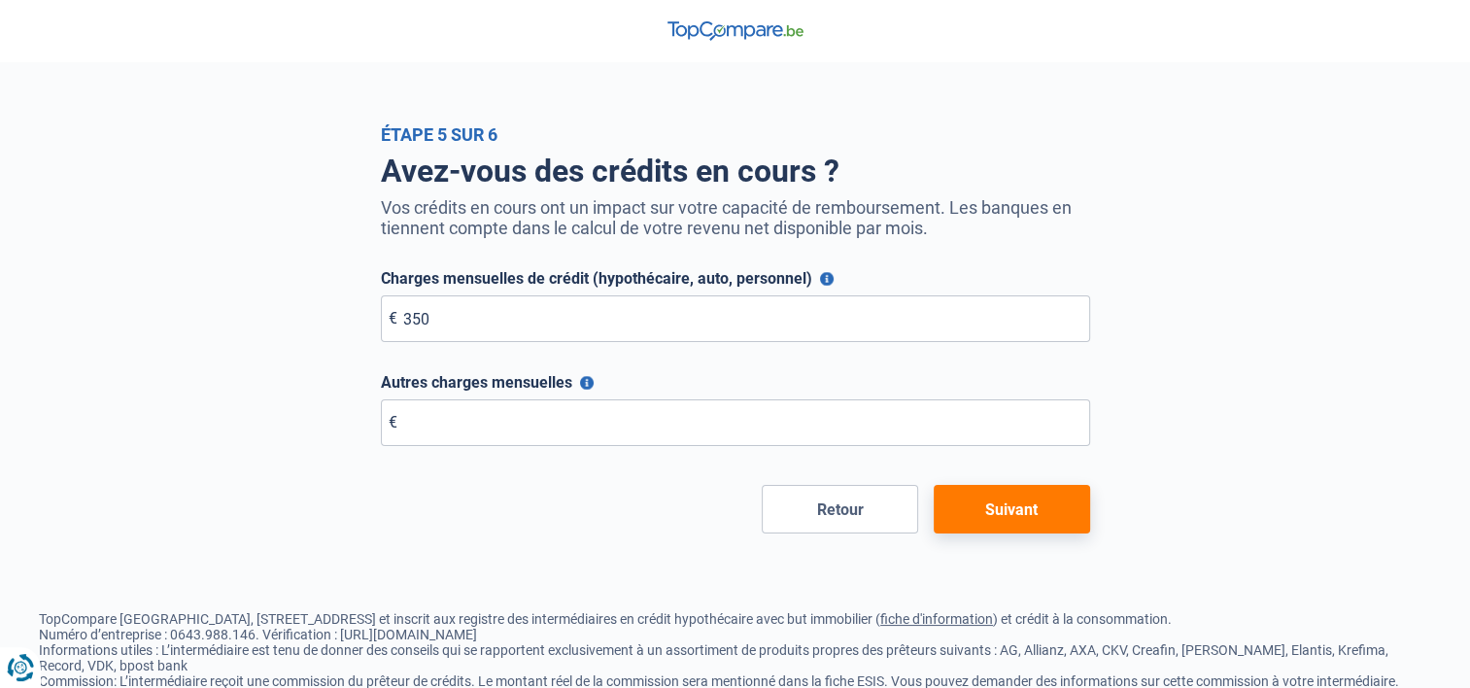
click at [958, 509] on button "Suivant" at bounding box center [1012, 509] width 156 height 49
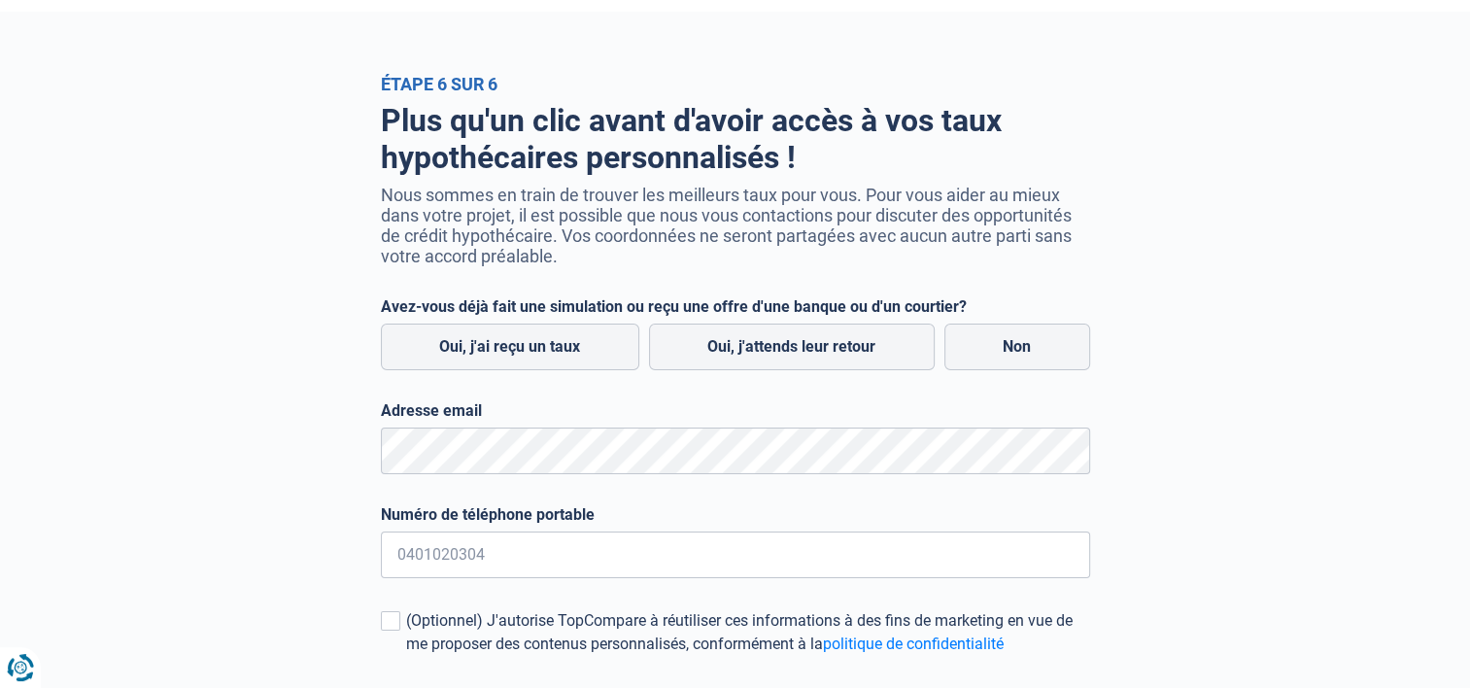
scroll to position [97, 0]
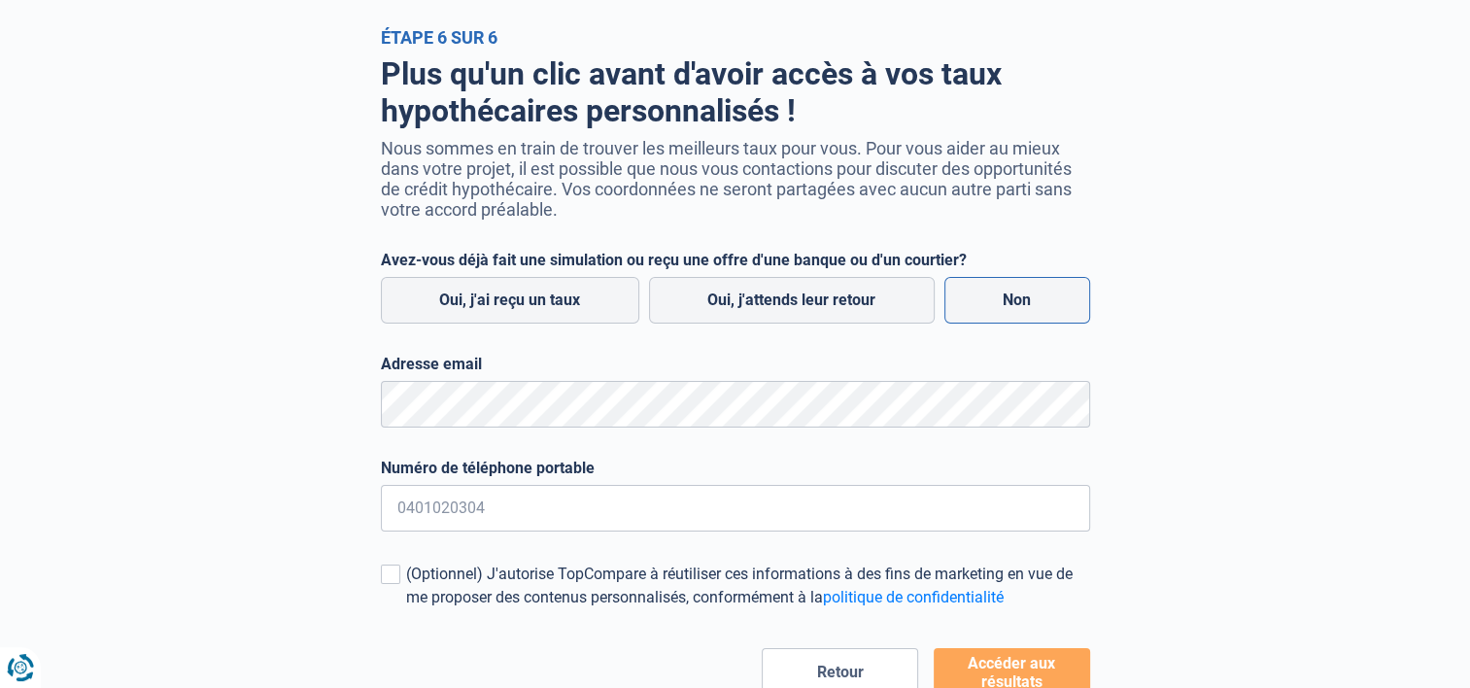
click at [983, 298] on label "Non" at bounding box center [1017, 300] width 146 height 47
click at [983, 298] on input "Non" at bounding box center [1017, 300] width 146 height 47
radio input "true"
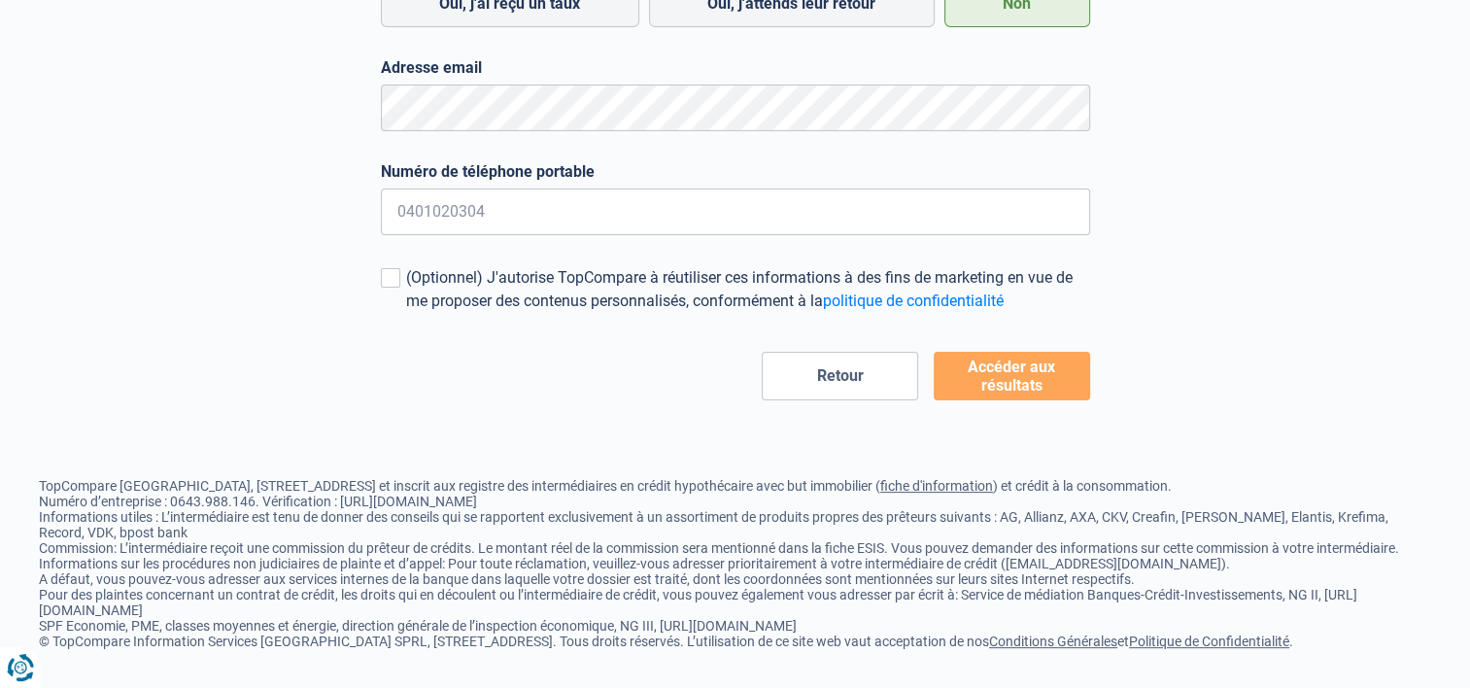
scroll to position [0, 0]
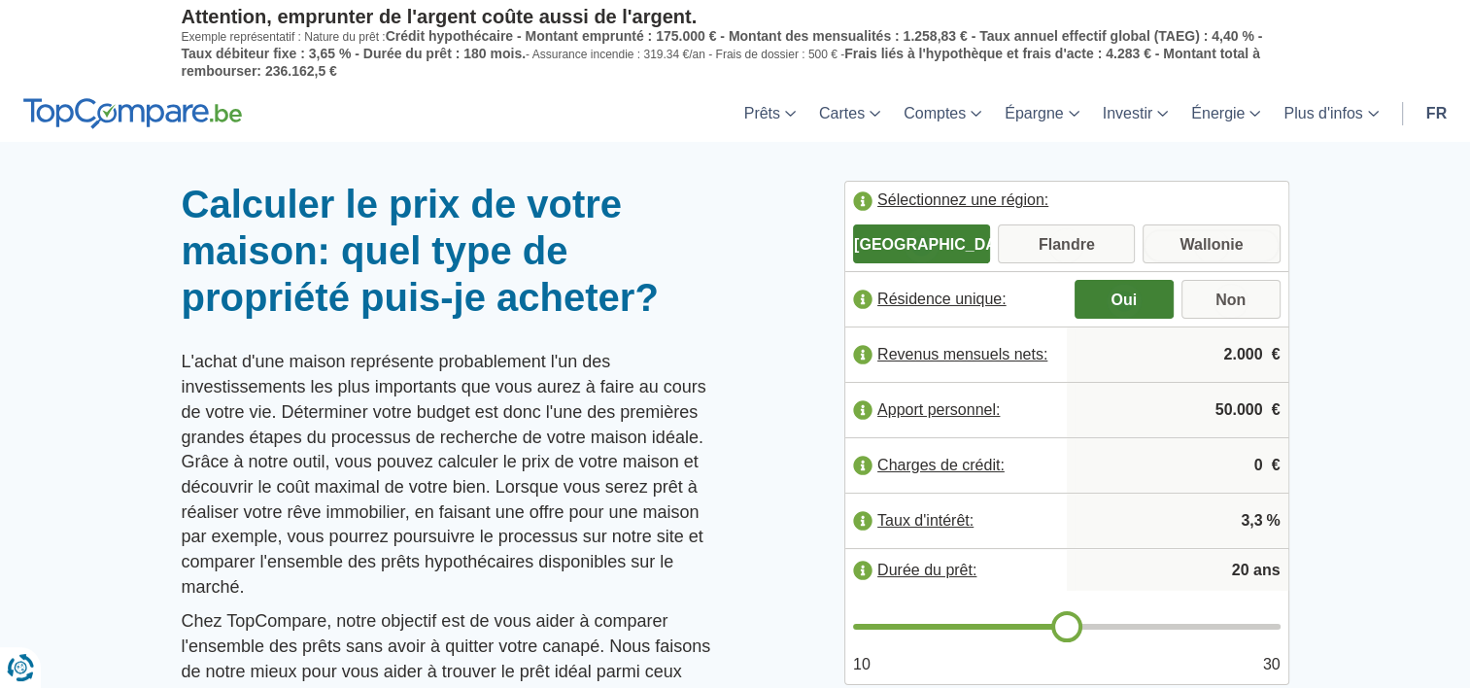
click at [1167, 231] on input "Wallonie" at bounding box center [1210, 245] width 137 height 35
radio input "true"
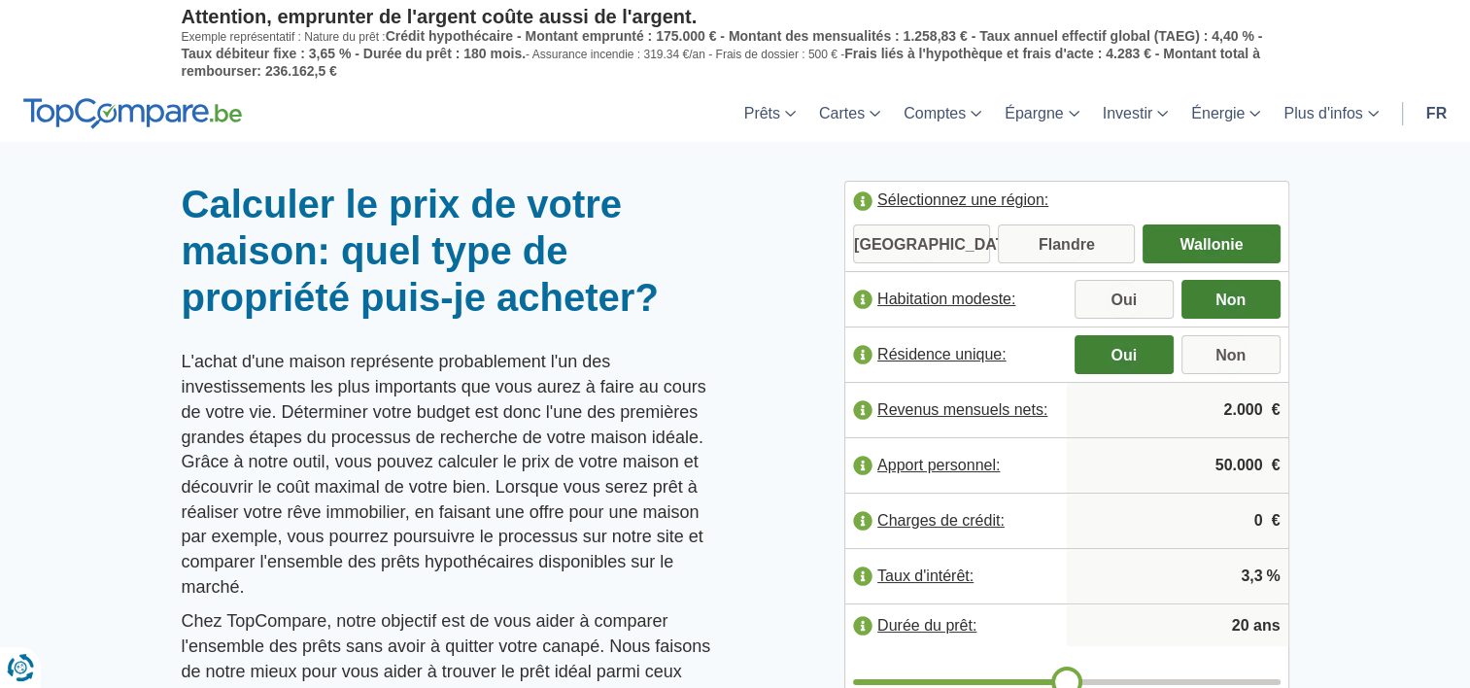
scroll to position [97, 0]
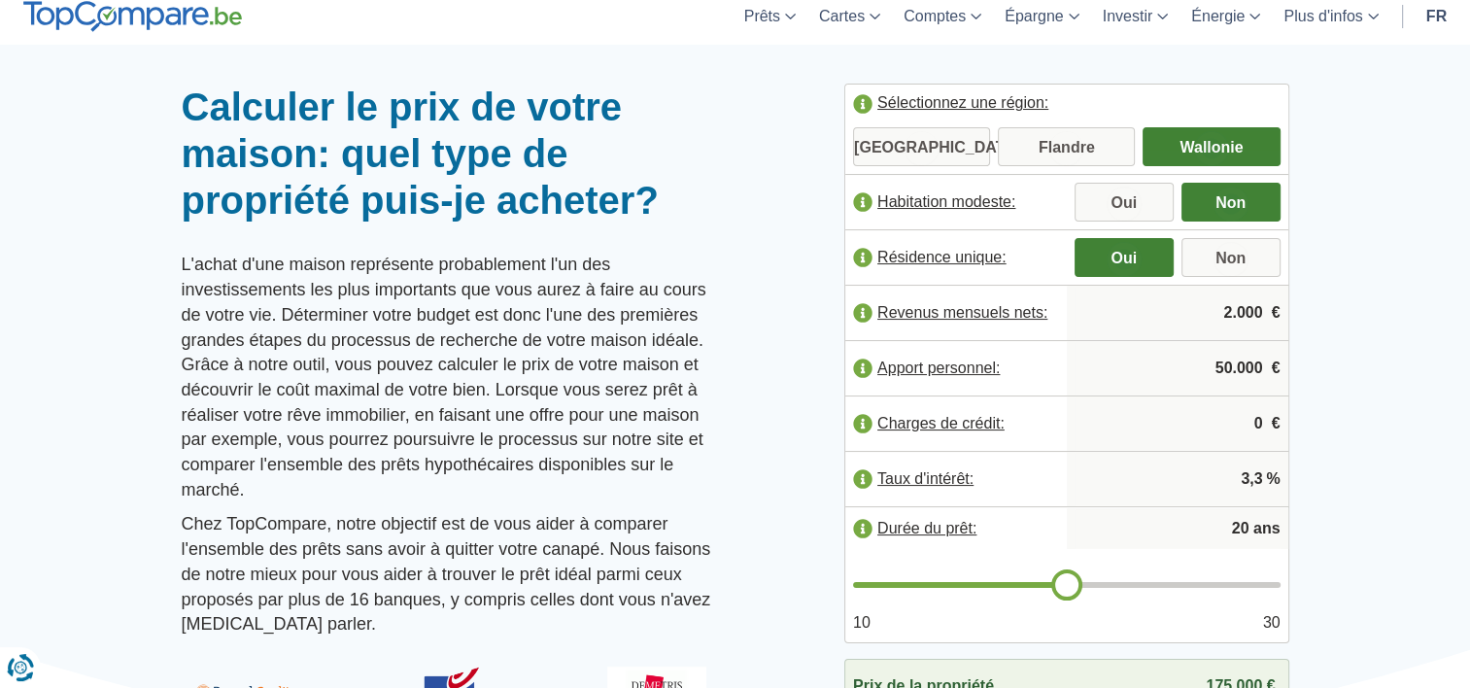
click at [1004, 304] on label "Revenus mensuels nets:" at bounding box center [955, 312] width 221 height 43
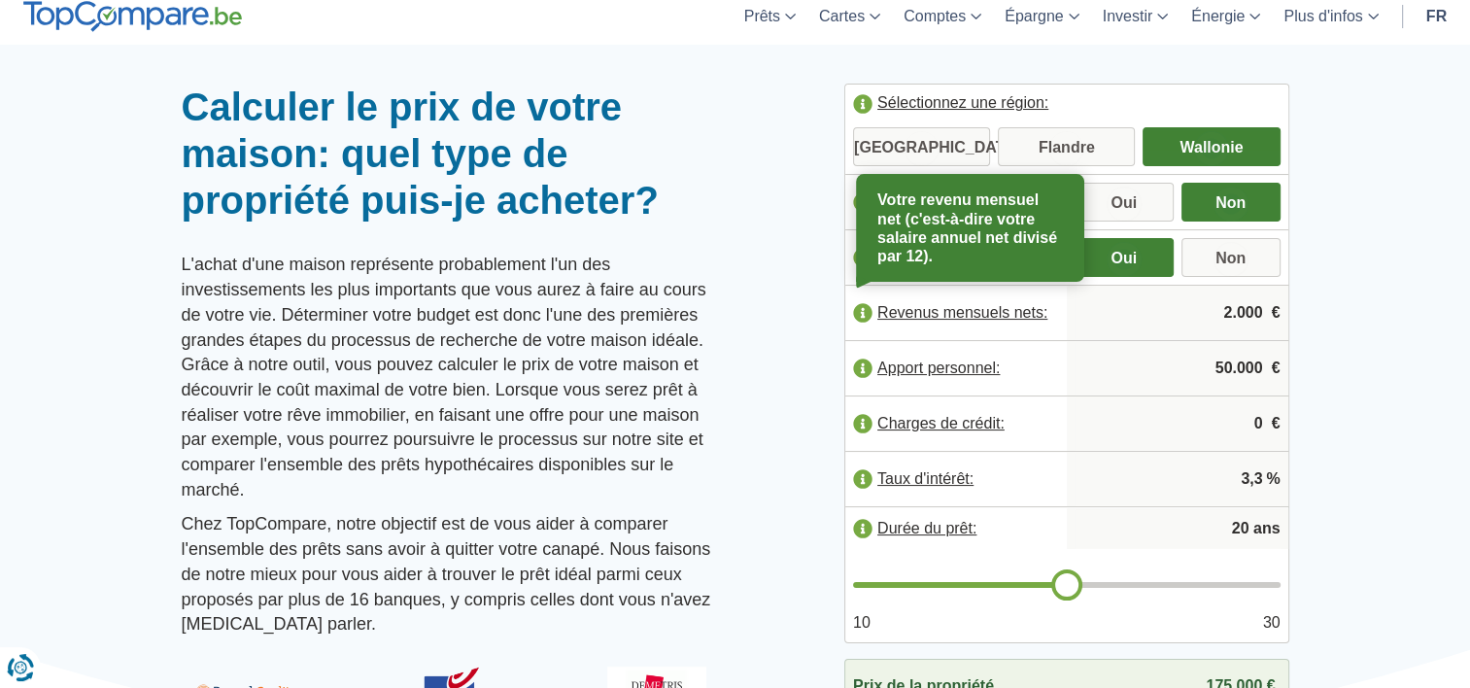
click at [1286, 320] on form "Sélectionnez une région: Bruxelles Flandre Wallonie Habitation modeste: Oui Non…" at bounding box center [1066, 364] width 445 height 560
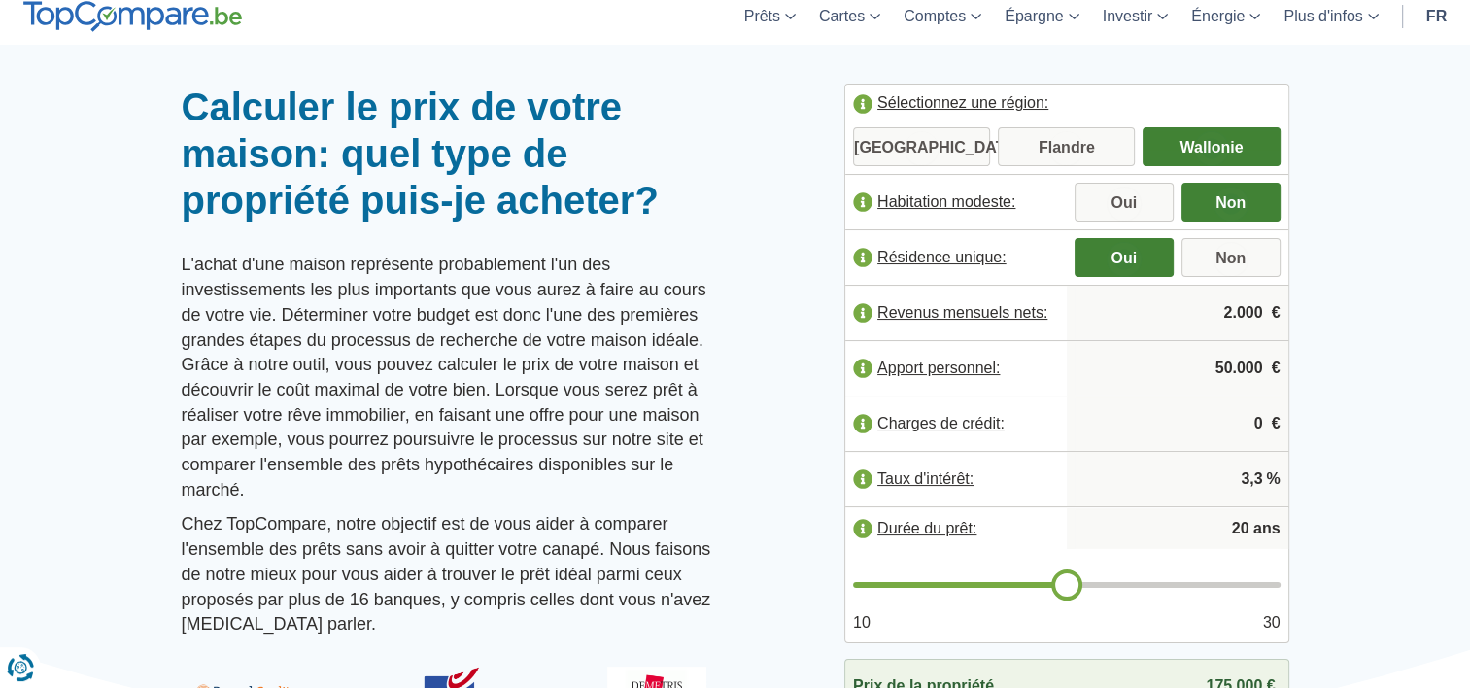
click at [1228, 312] on input "2.000" at bounding box center [1177, 313] width 206 height 52
click at [1229, 312] on input "2.000" at bounding box center [1177, 313] width 206 height 52
type input "4.100"
click at [1218, 360] on input "50.000" at bounding box center [1177, 368] width 206 height 52
click at [1221, 360] on input "50.000" at bounding box center [1177, 368] width 206 height 52
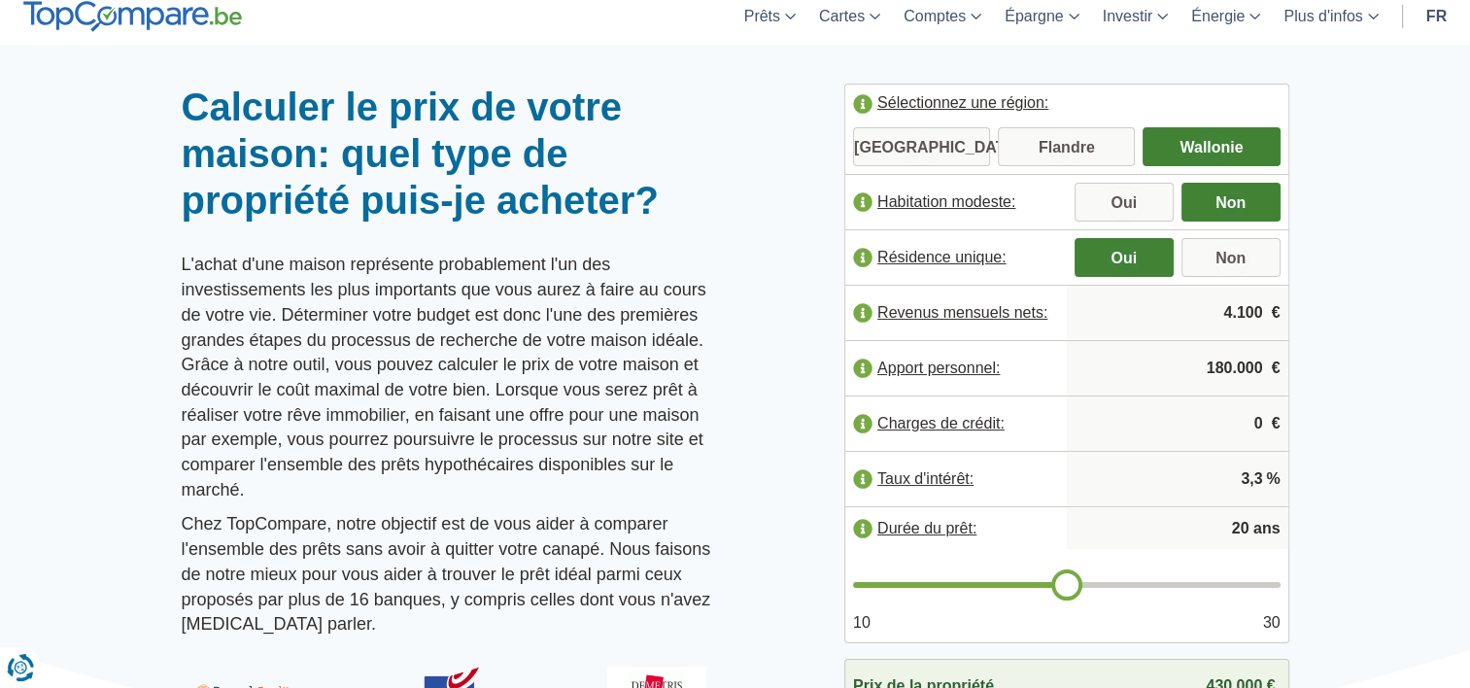
type input "180.000"
drag, startPoint x: 1226, startPoint y: 423, endPoint x: 1264, endPoint y: 428, distance: 38.3
click at [1264, 428] on input "0" at bounding box center [1177, 423] width 206 height 52
type input "3"
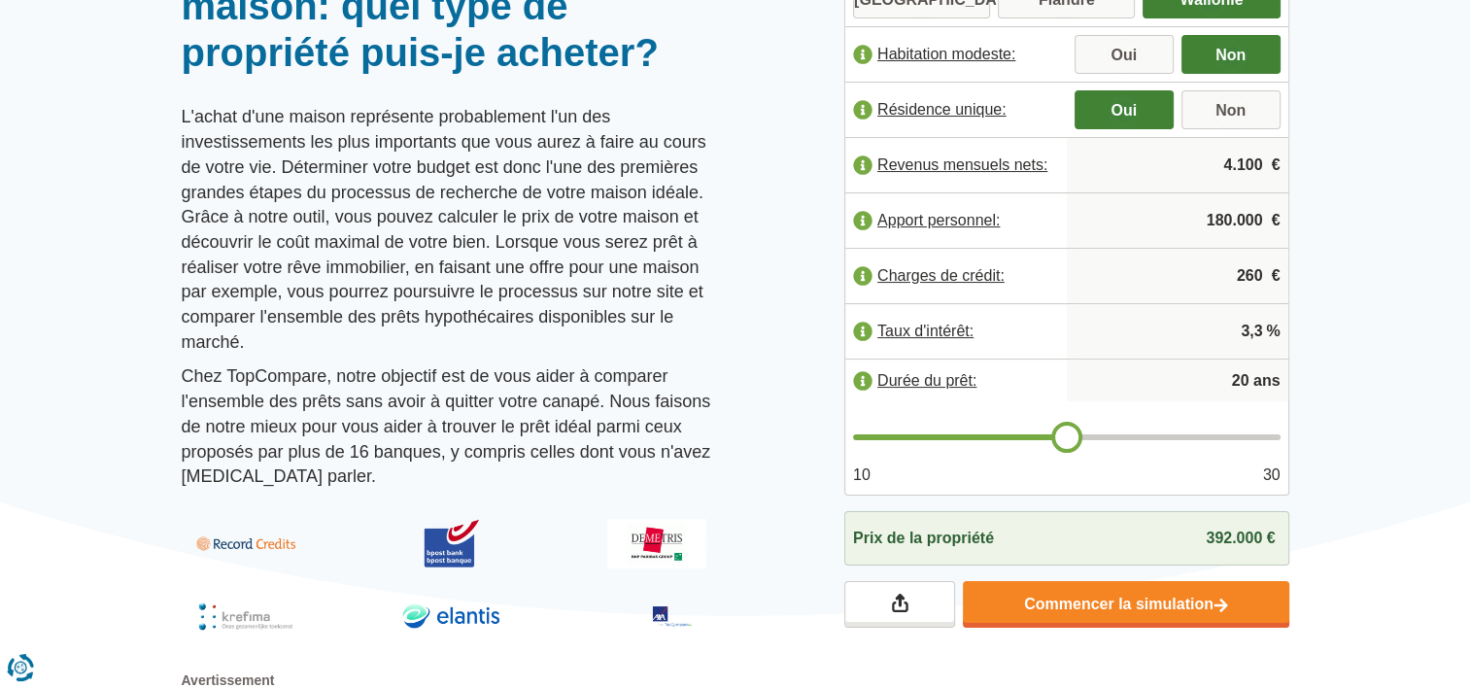
scroll to position [291, 0]
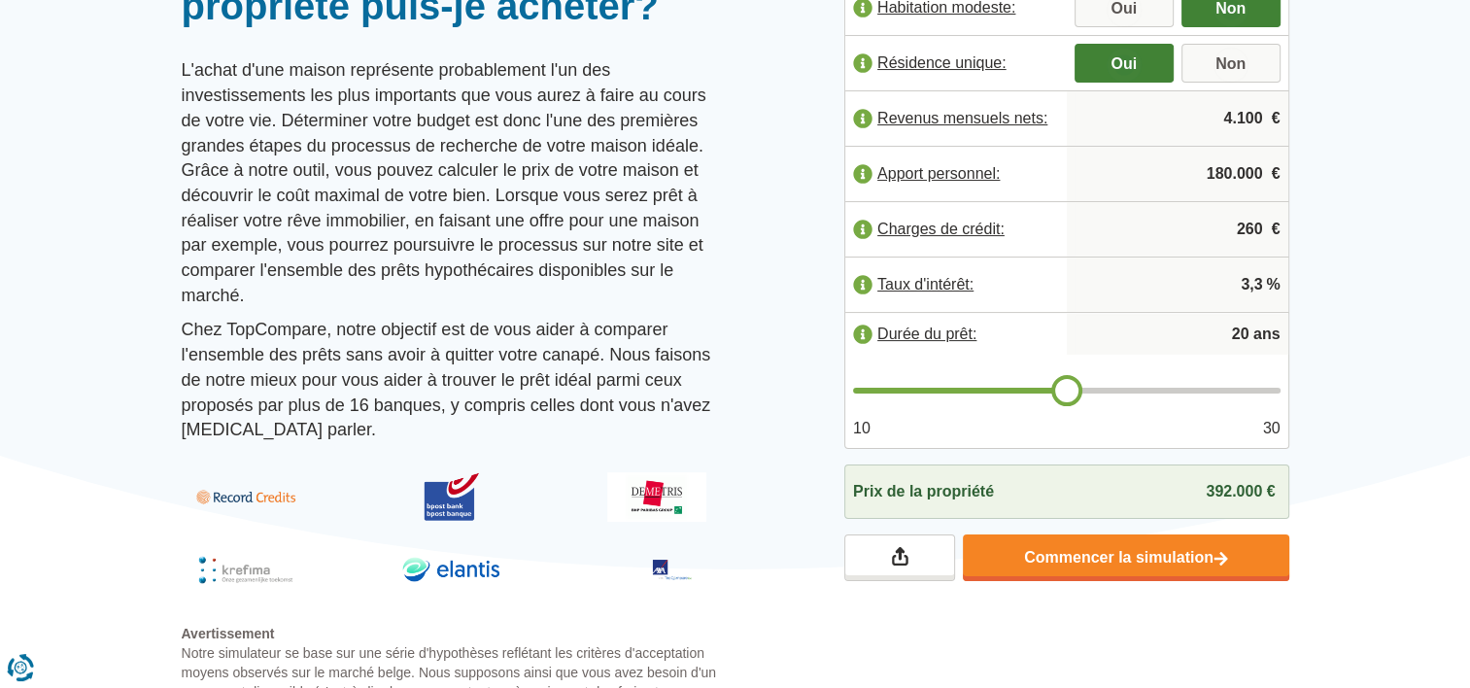
type input "260"
drag, startPoint x: 1225, startPoint y: 330, endPoint x: 1249, endPoint y: 331, distance: 24.3
click at [1249, 331] on input "20" at bounding box center [1177, 334] width 206 height 39
type input "15"
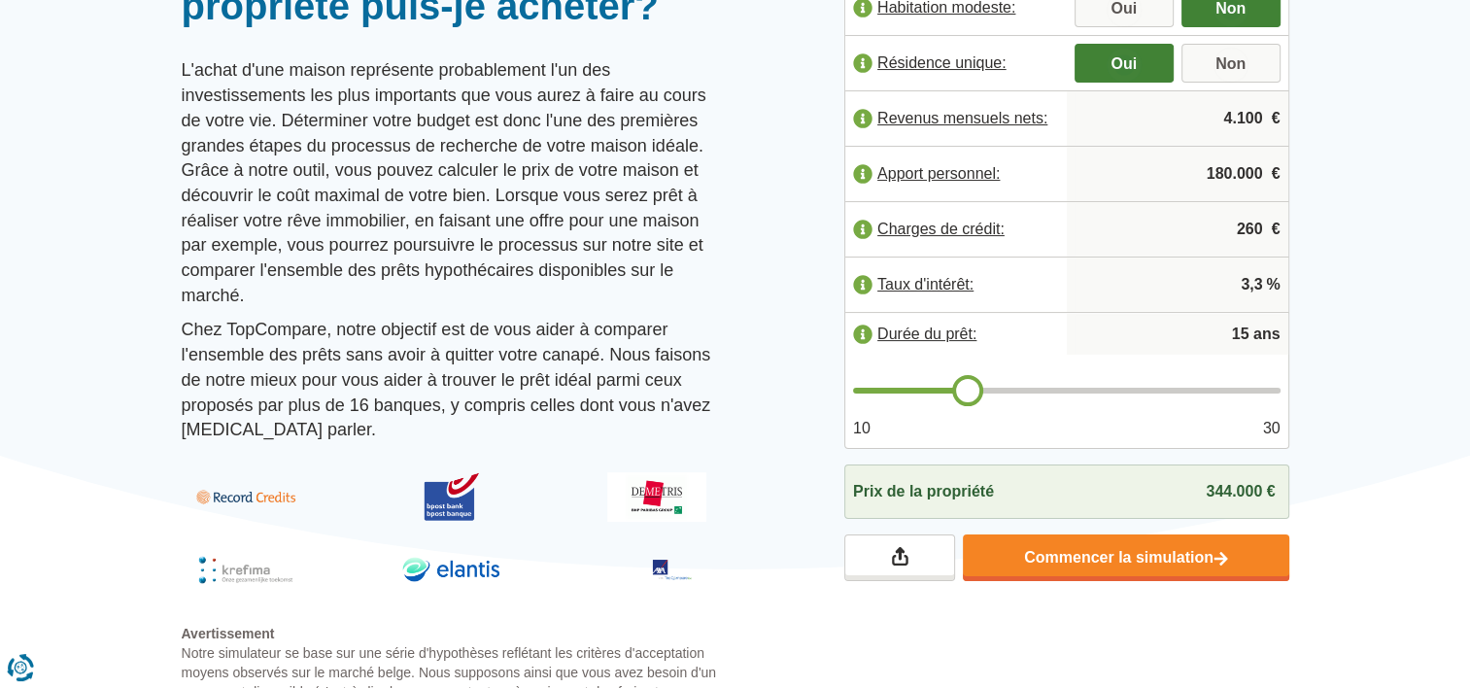
type input "15"
click at [1209, 485] on span "344.000 €" at bounding box center [1240, 491] width 69 height 17
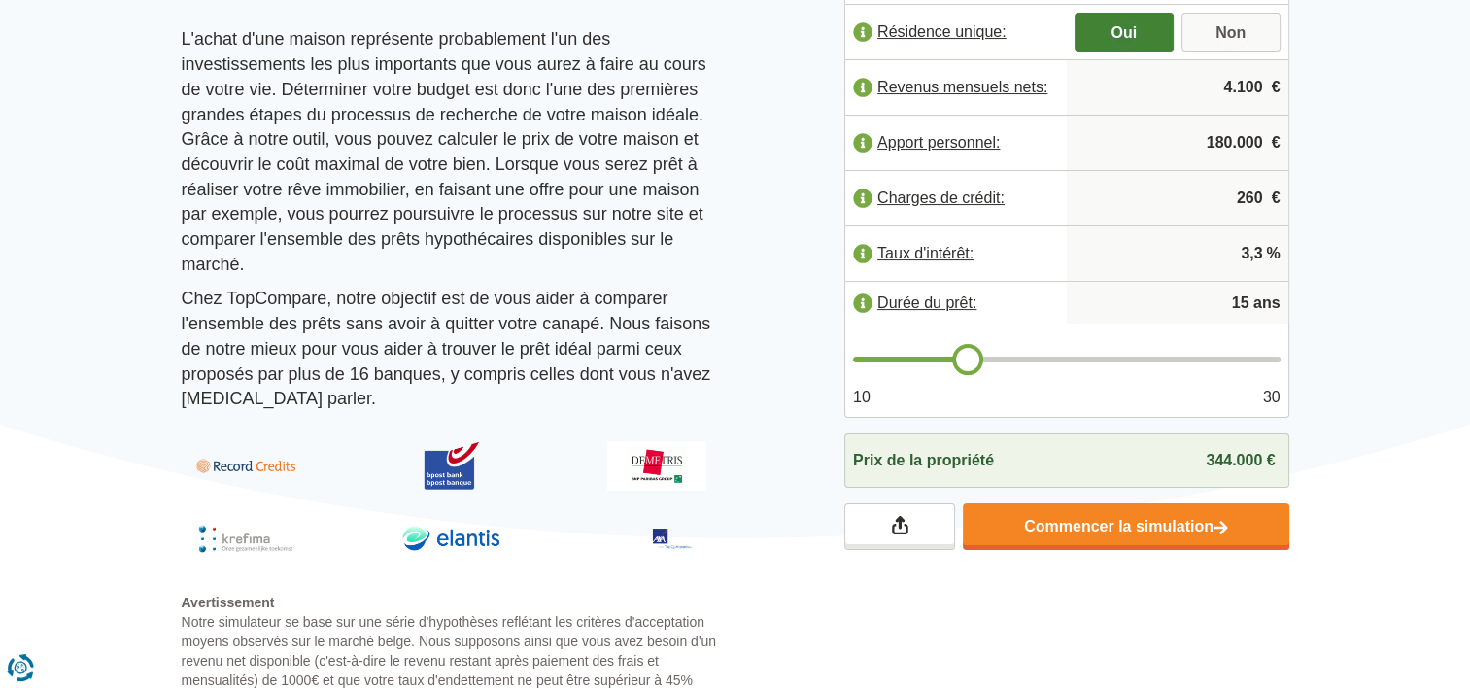
scroll to position [389, 0]
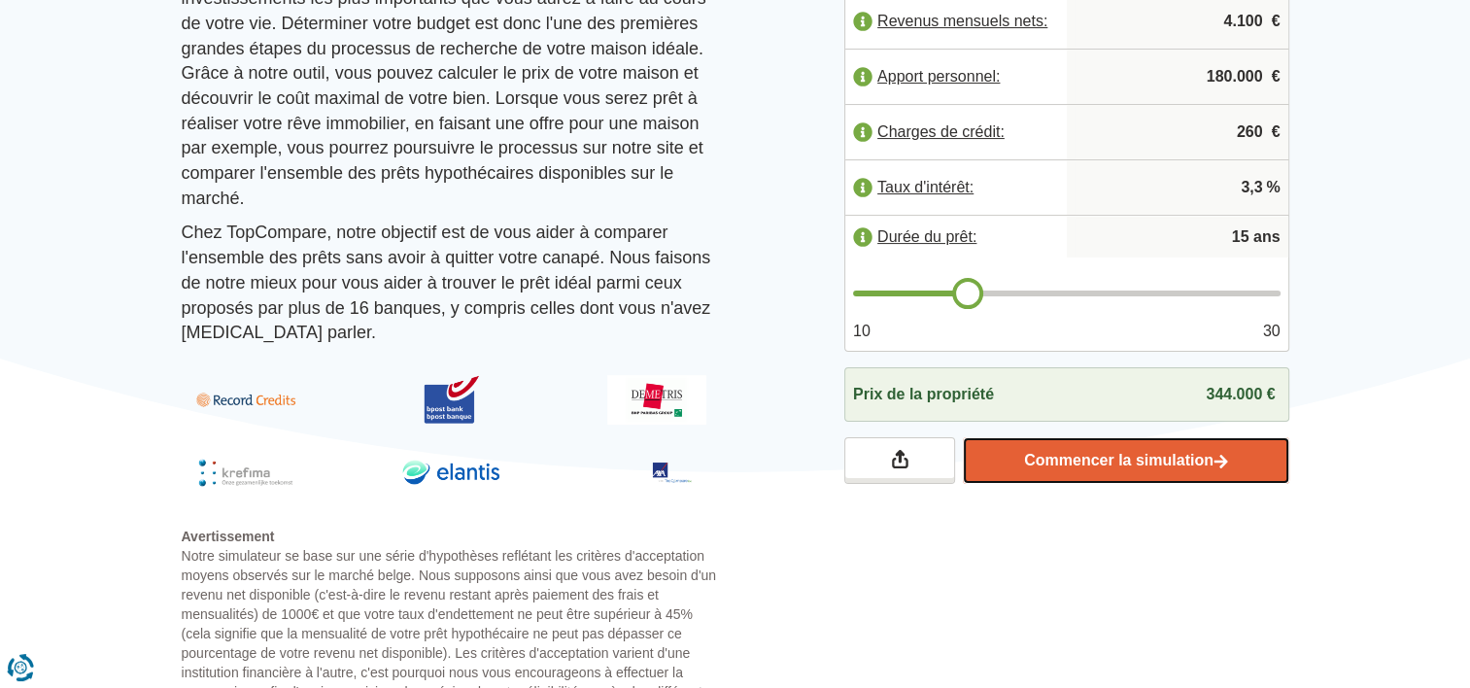
click at [1174, 459] on link "Commencer la simulation" at bounding box center [1125, 460] width 325 height 47
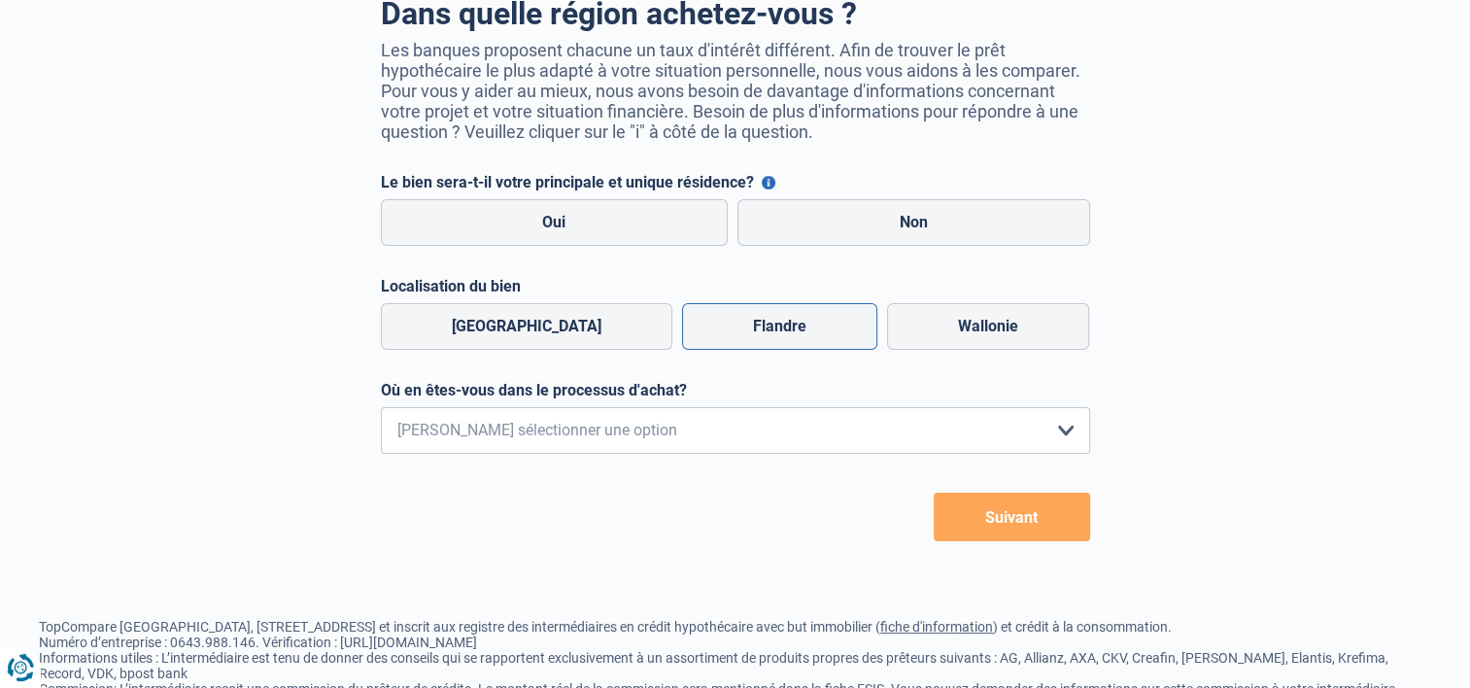
scroll to position [311, 0]
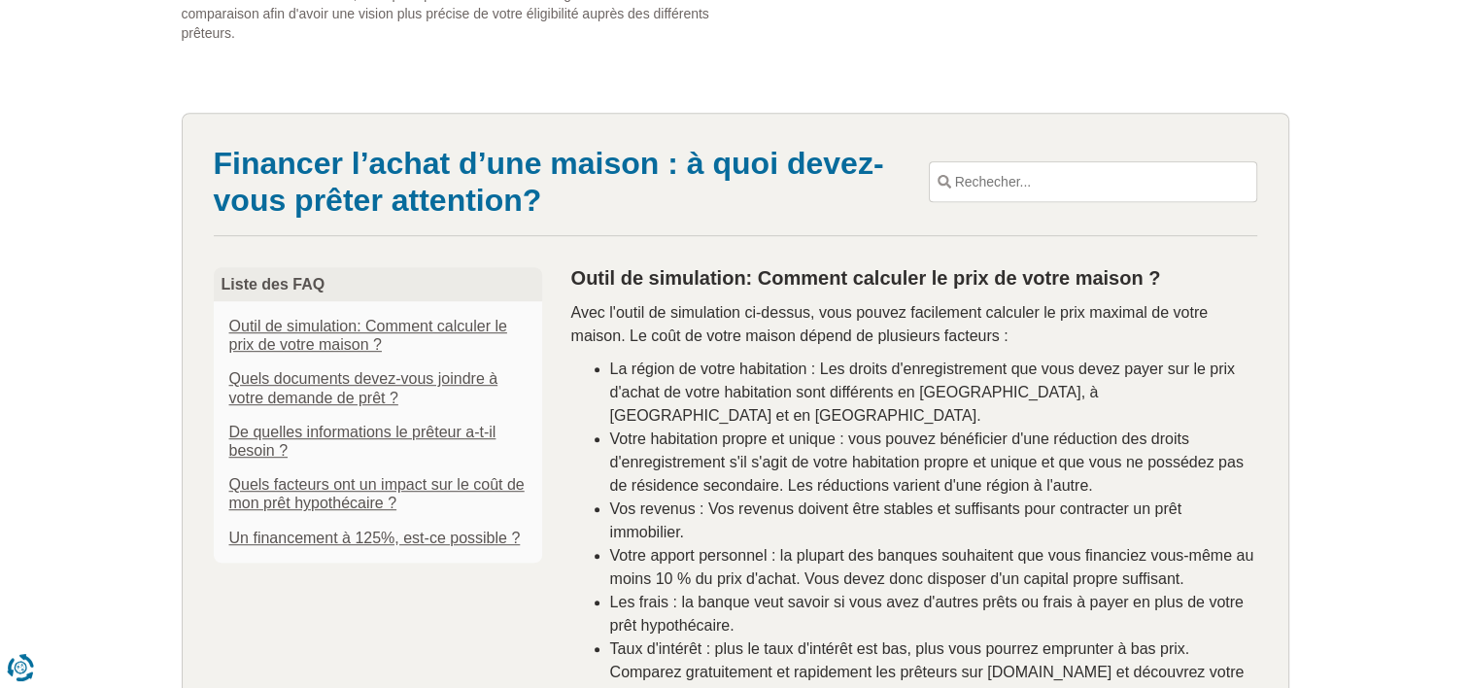
scroll to position [1069, 0]
